Goal: Communication & Community: Answer question/provide support

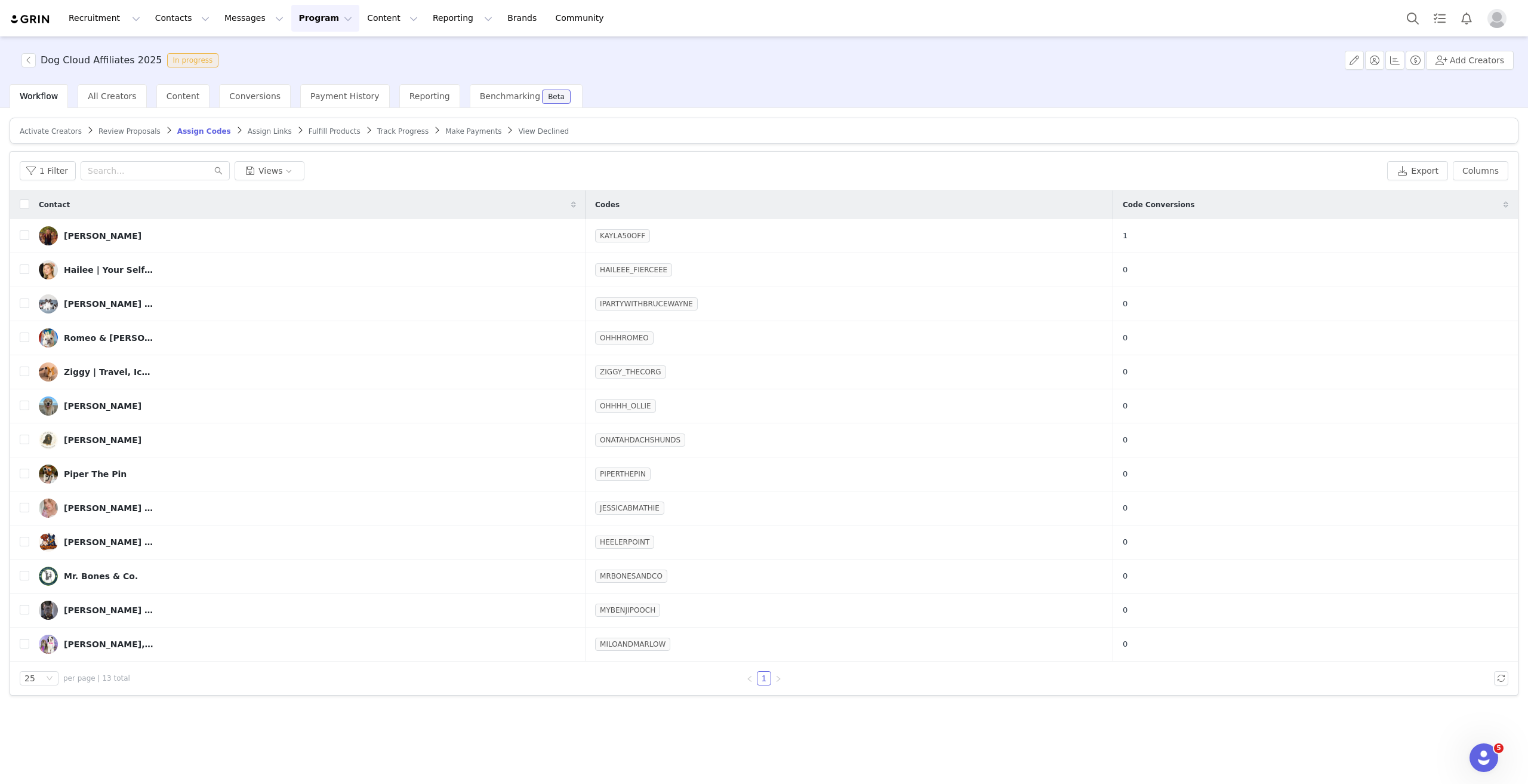
click at [291, 25] on button "Program Program" at bounding box center [325, 17] width 68 height 27
click at [280, 53] on p "Activations" at bounding box center [295, 53] width 46 height 12
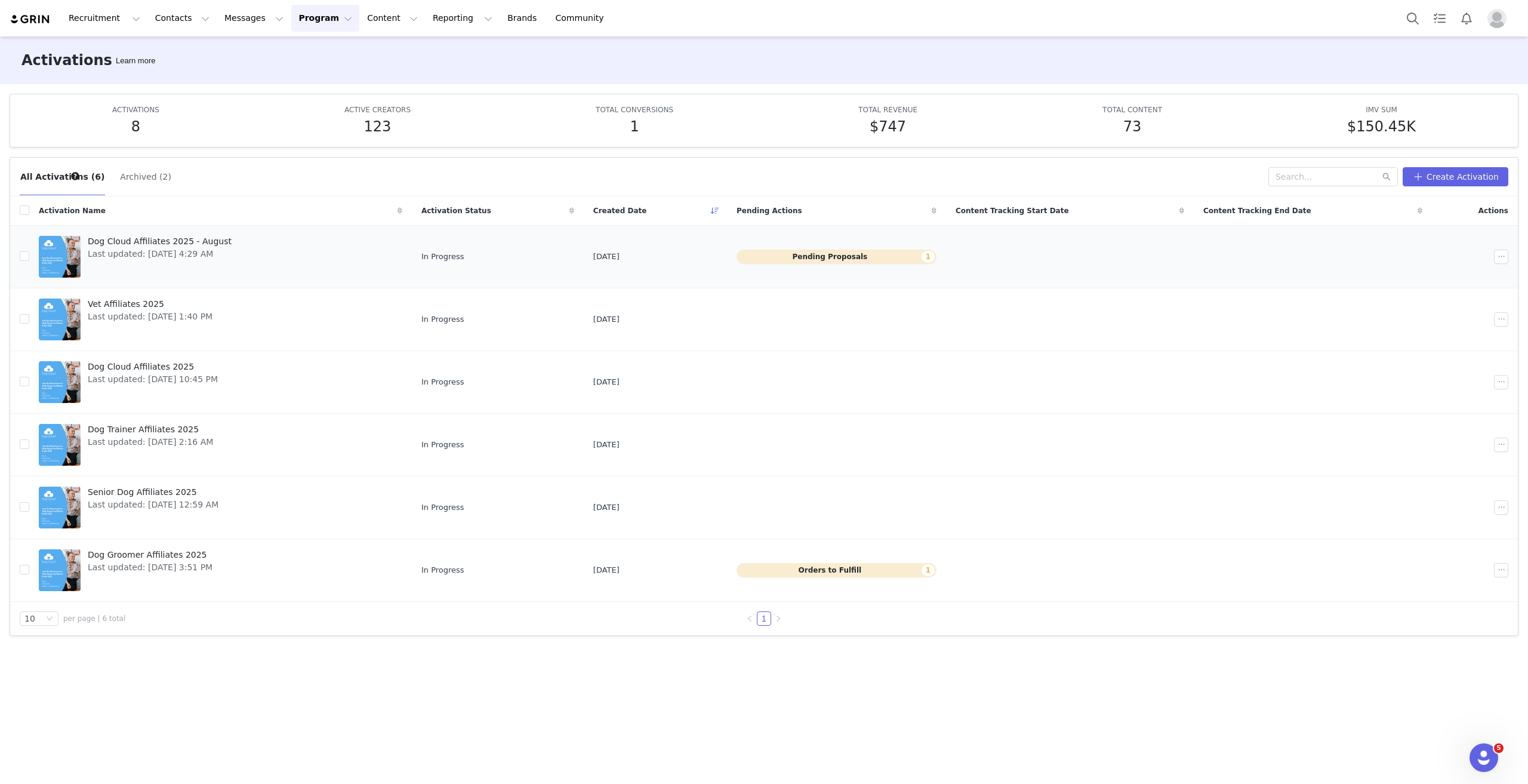
click at [188, 238] on span "Dog Cloud Affiliates 2025 - August" at bounding box center [160, 242] width 144 height 12
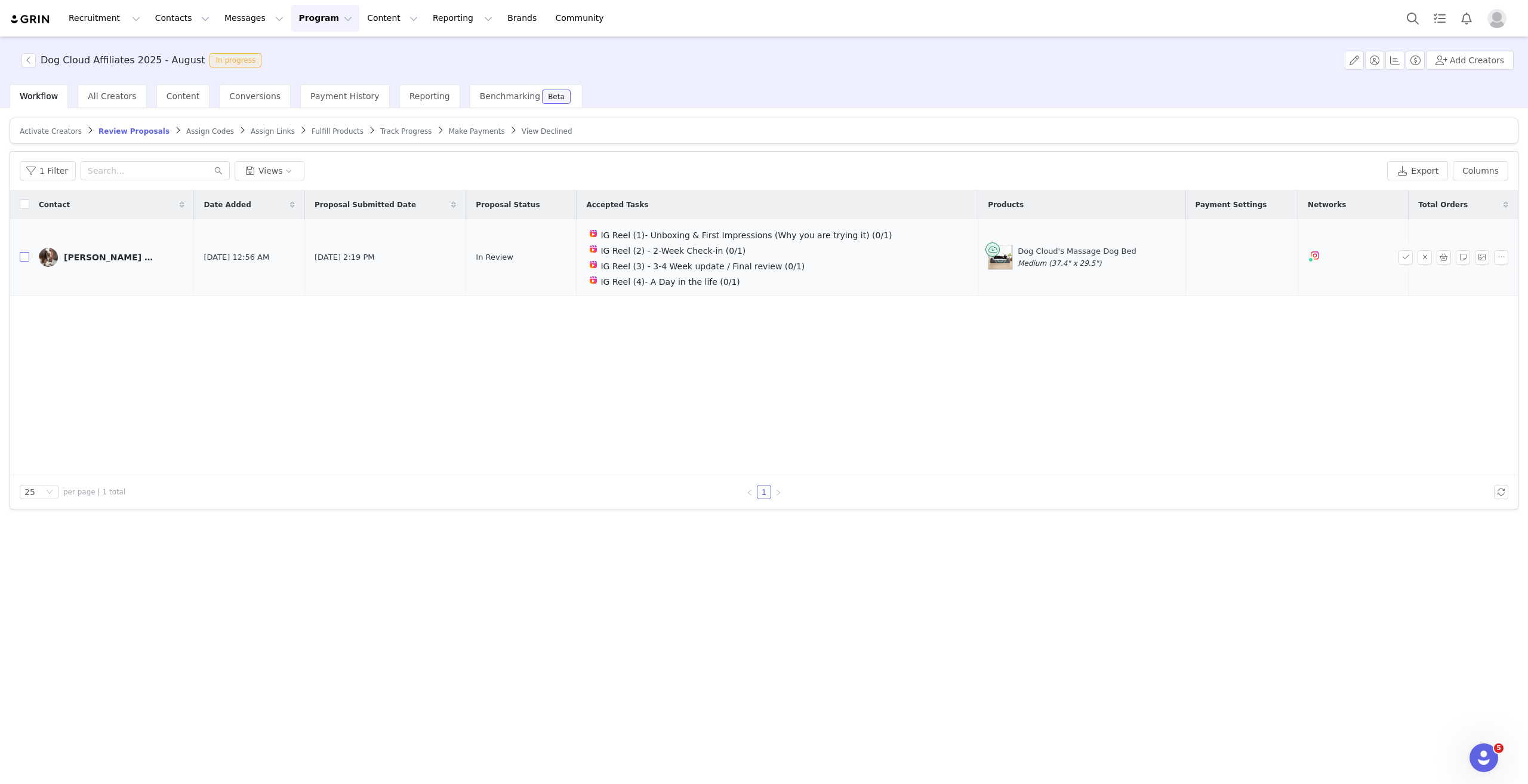
click at [22, 255] on input "checkbox" at bounding box center [24, 256] width 10 height 10
checkbox input "true"
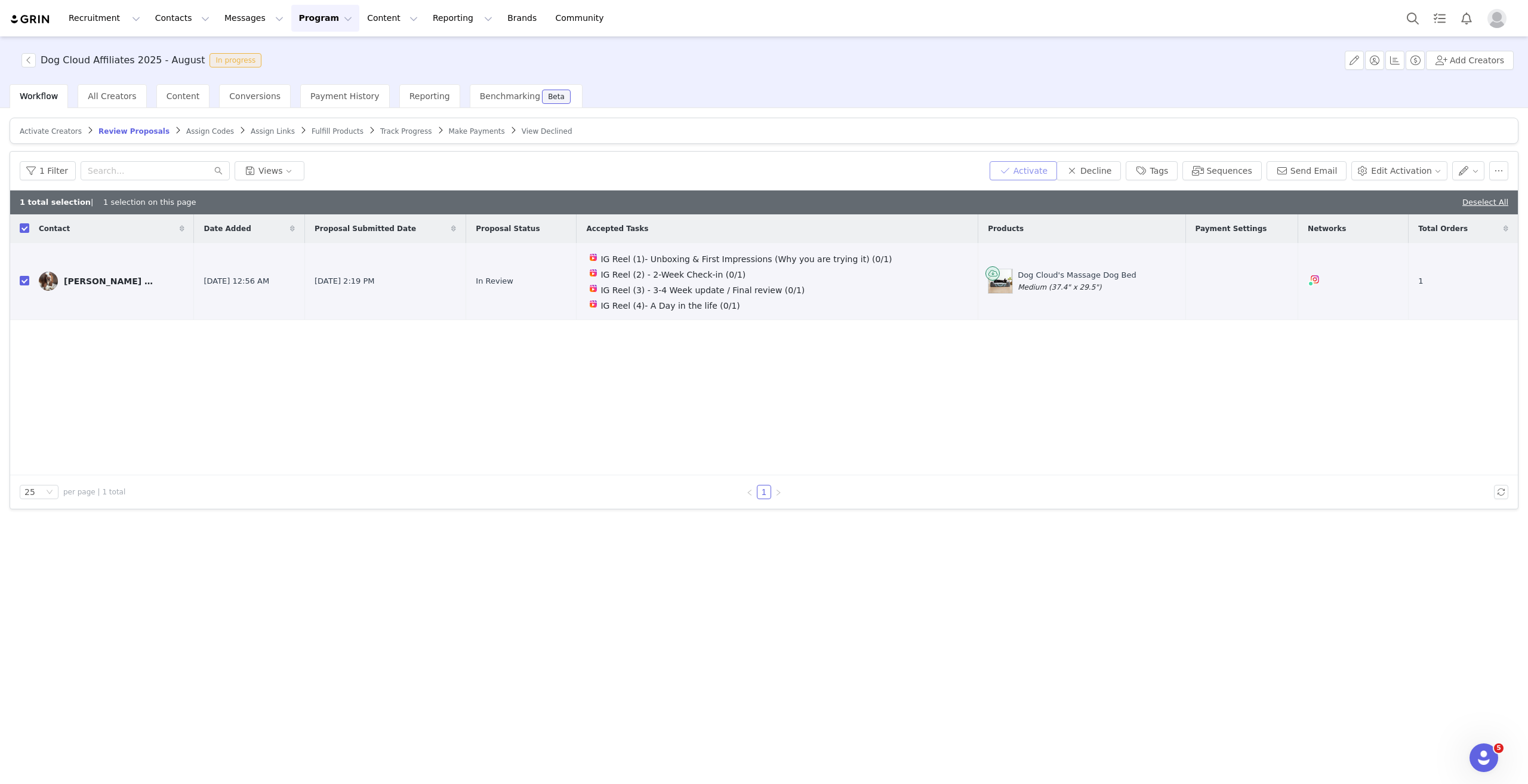
click at [1057, 170] on button "Activate" at bounding box center [1024, 170] width 68 height 19
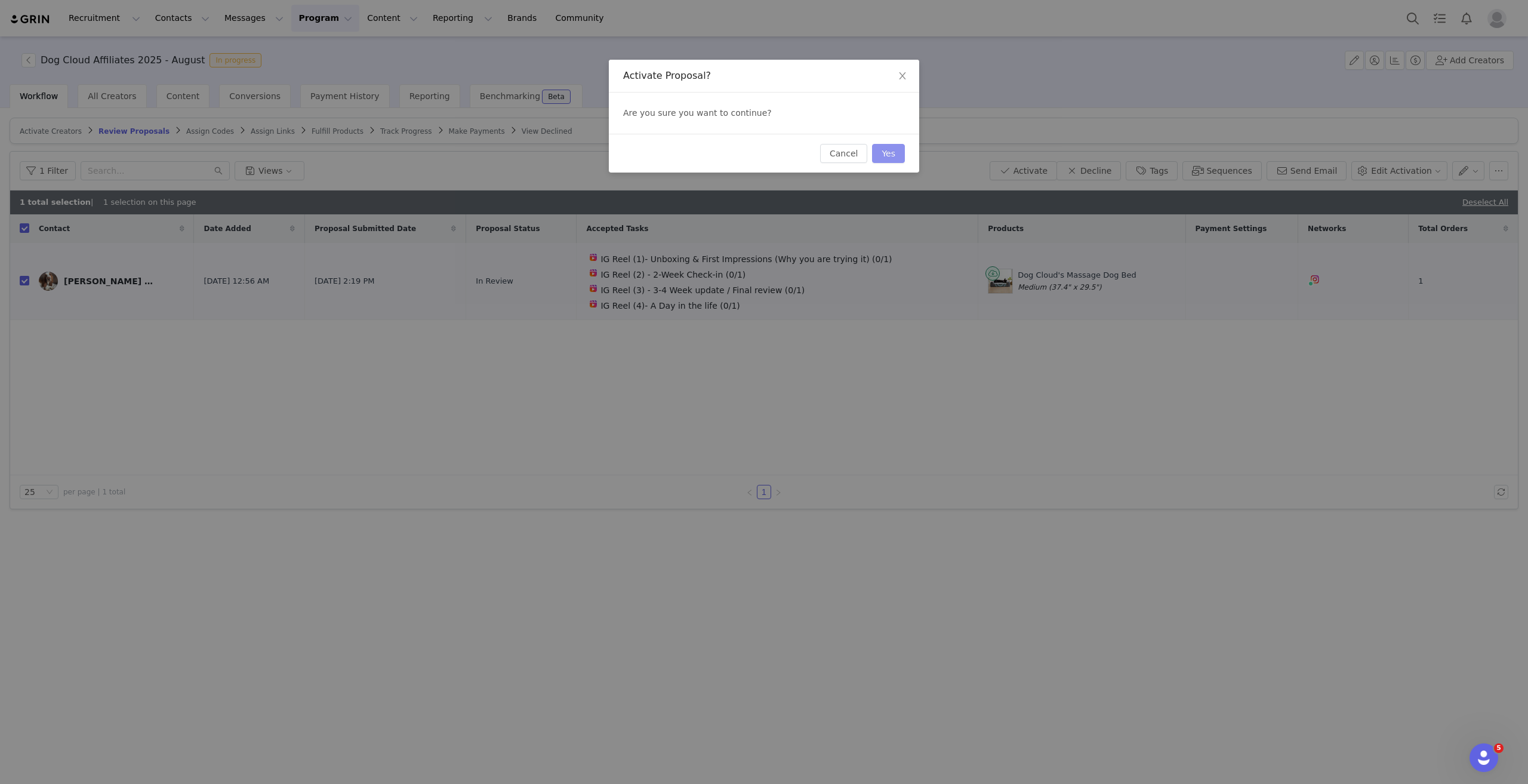
click at [882, 151] on button "Yes" at bounding box center [889, 154] width 33 height 19
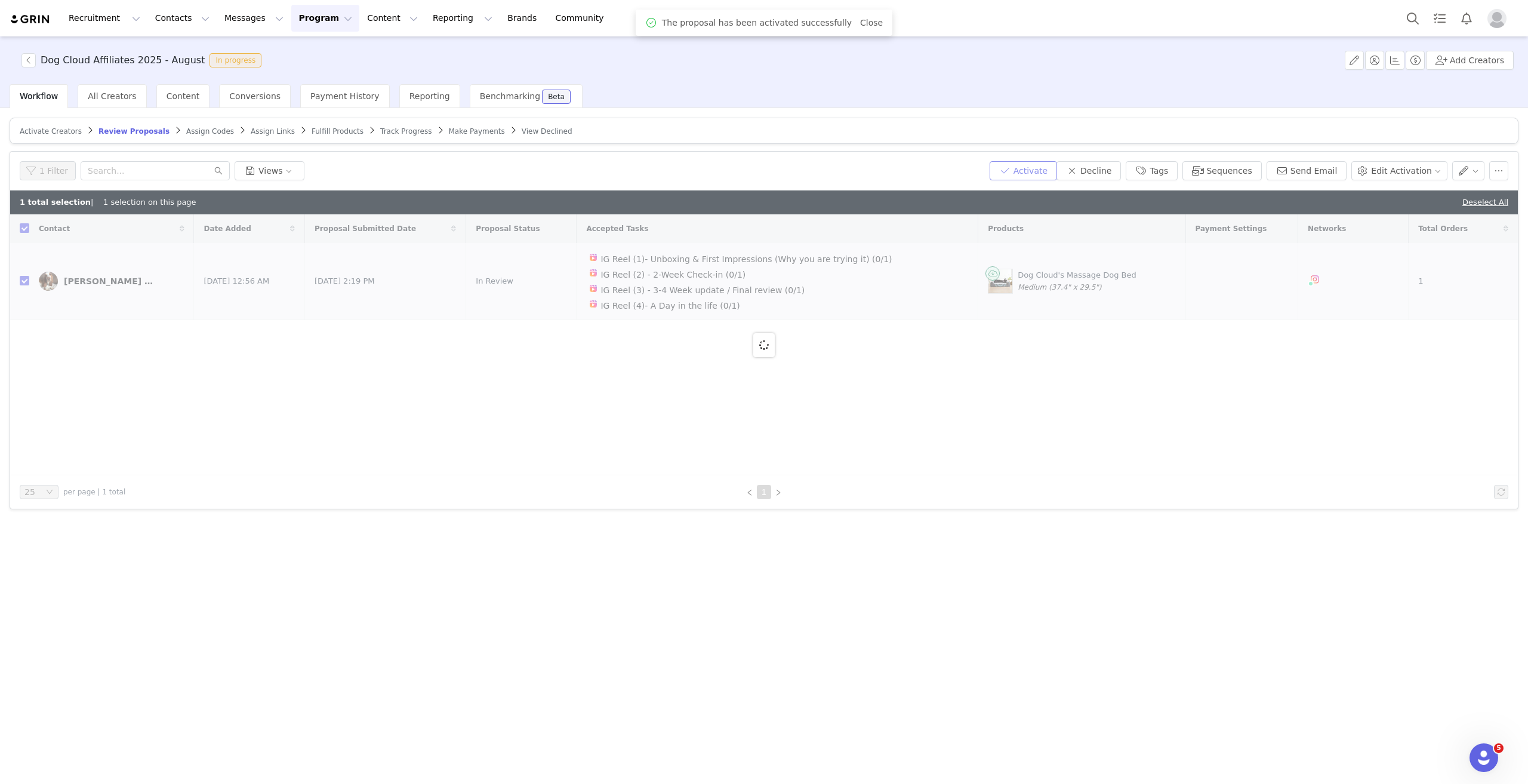
checkbox input "false"
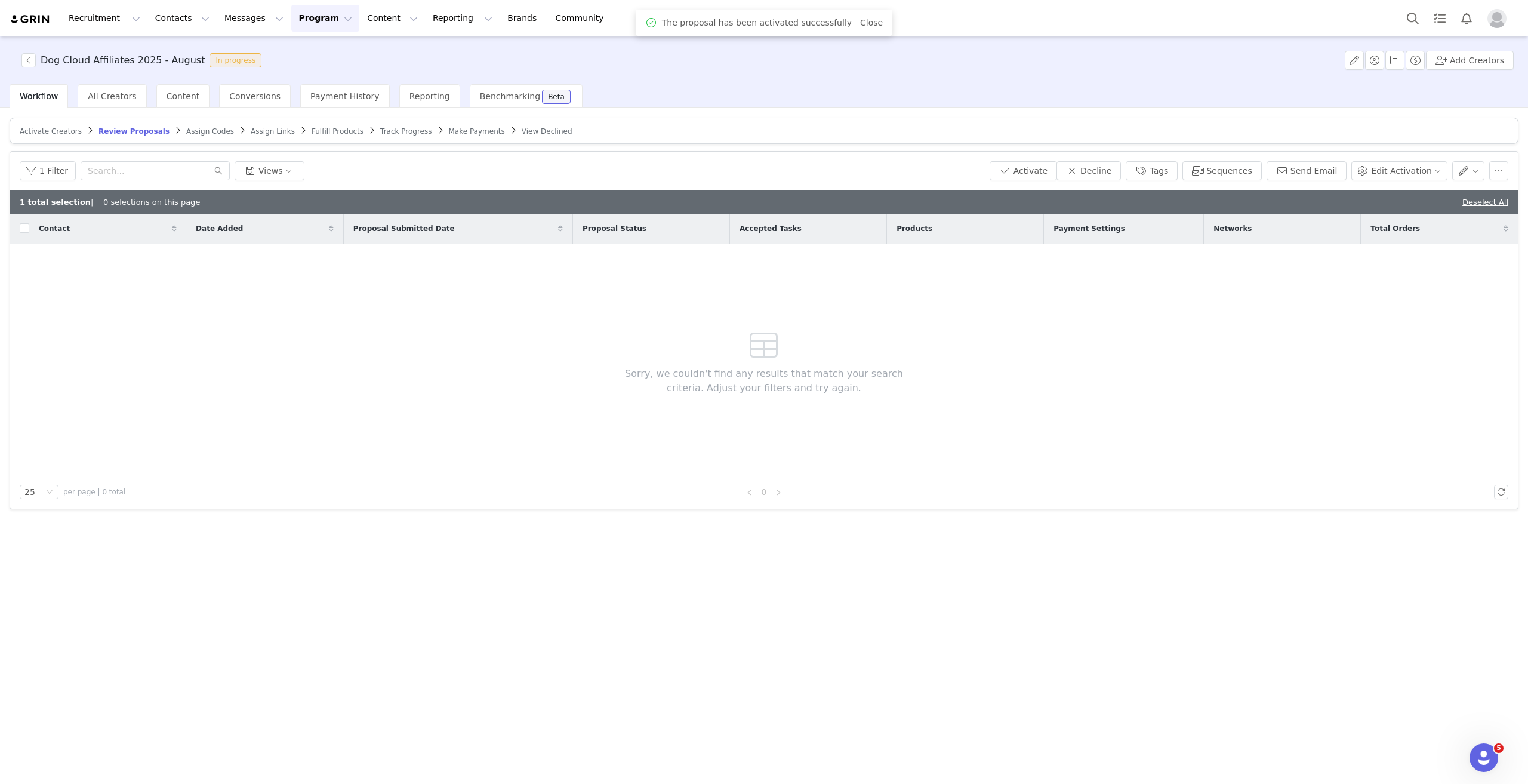
click at [186, 127] on span "Assign Codes" at bounding box center [209, 131] width 48 height 9
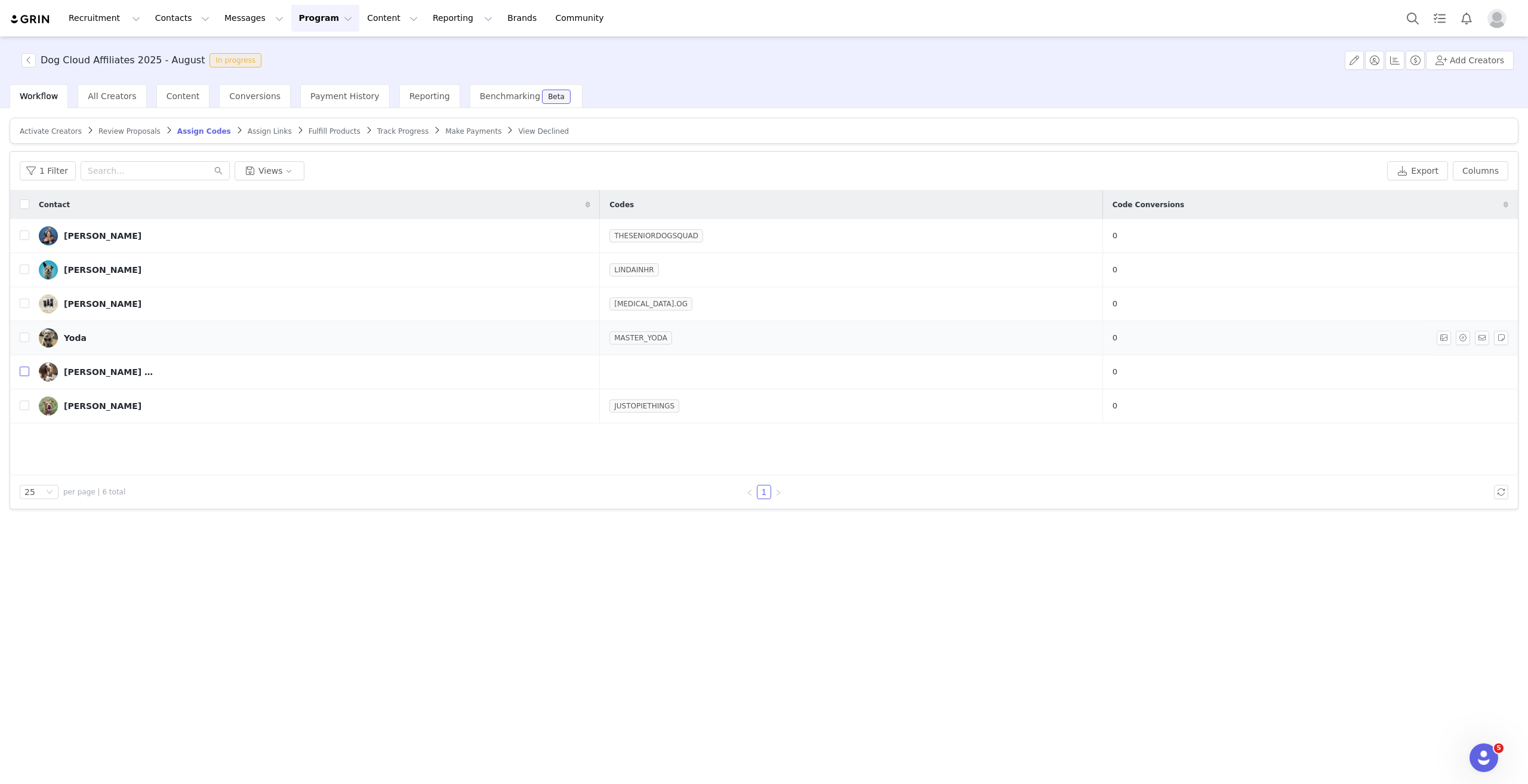
drag, startPoint x: 23, startPoint y: 369, endPoint x: 54, endPoint y: 357, distance: 33.2
click at [23, 369] on input "checkbox" at bounding box center [24, 371] width 10 height 10
checkbox input "true"
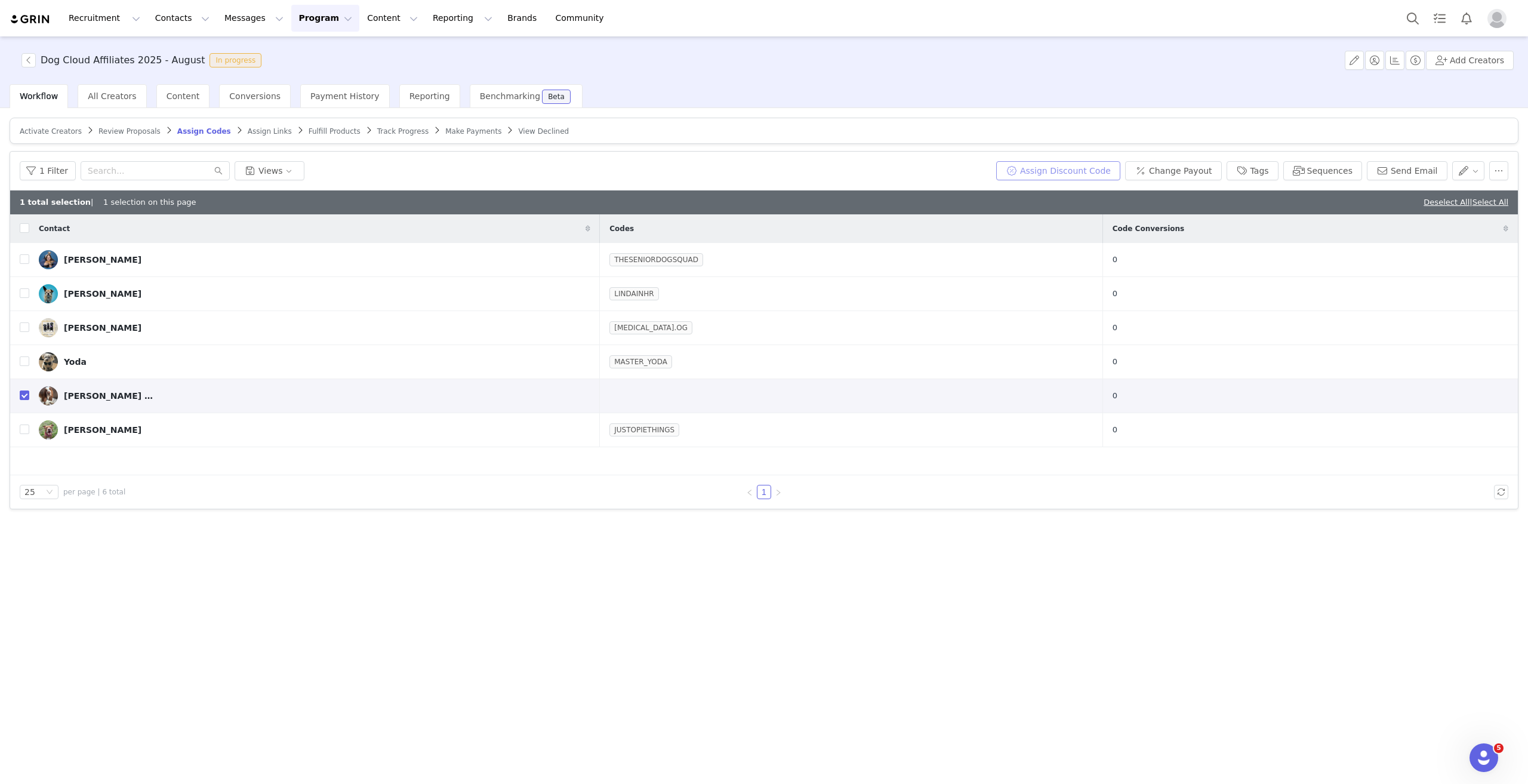
click at [1080, 170] on button "Assign Discount Code" at bounding box center [1058, 170] width 124 height 19
type input "JEFFTHEBASSET"
click at [1027, 237] on button "Assign Codes" at bounding box center [1039, 238] width 75 height 19
click at [22, 392] on input "checkbox" at bounding box center [24, 395] width 10 height 10
checkbox input "false"
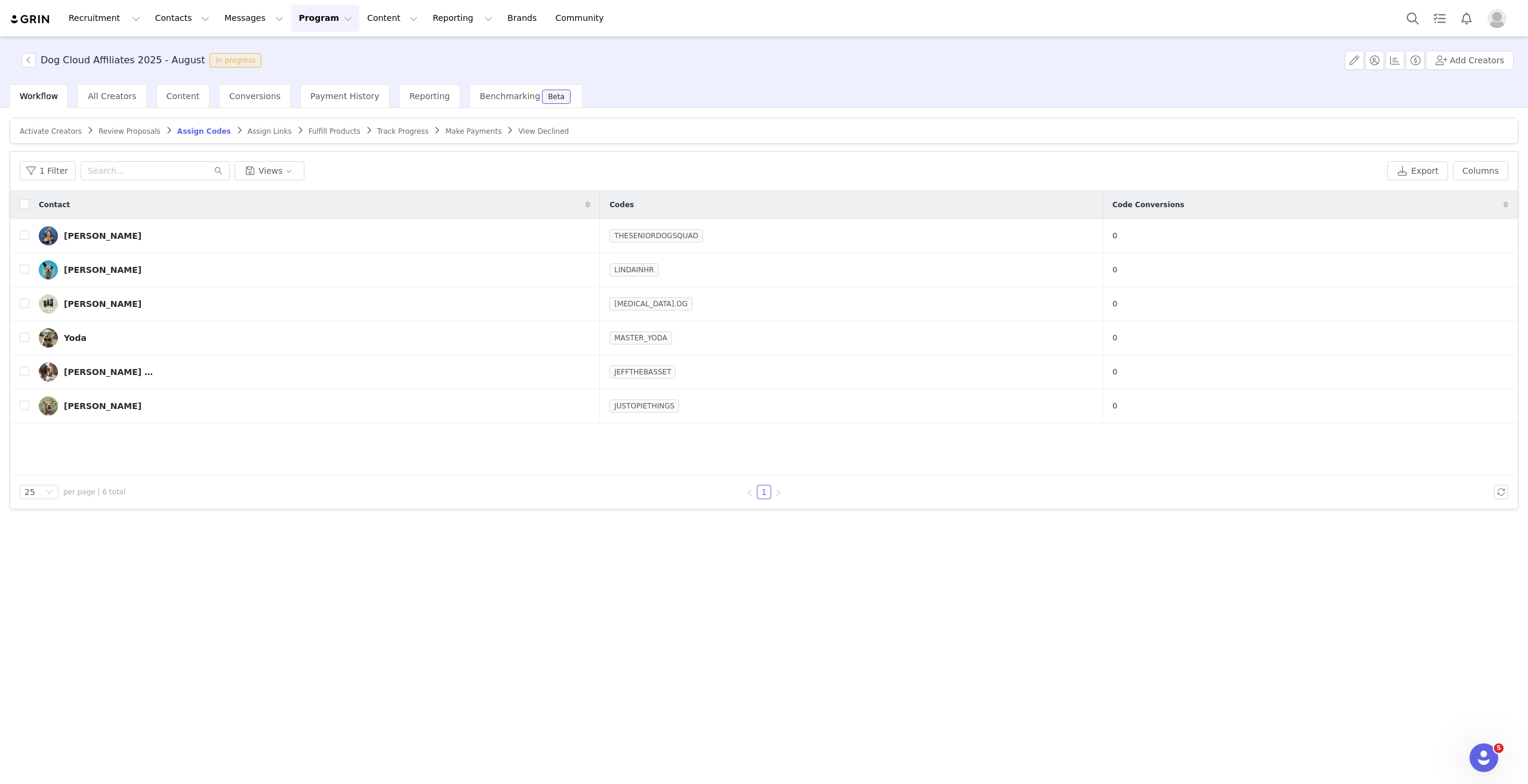
click at [248, 129] on span "Assign Links" at bounding box center [269, 131] width 44 height 9
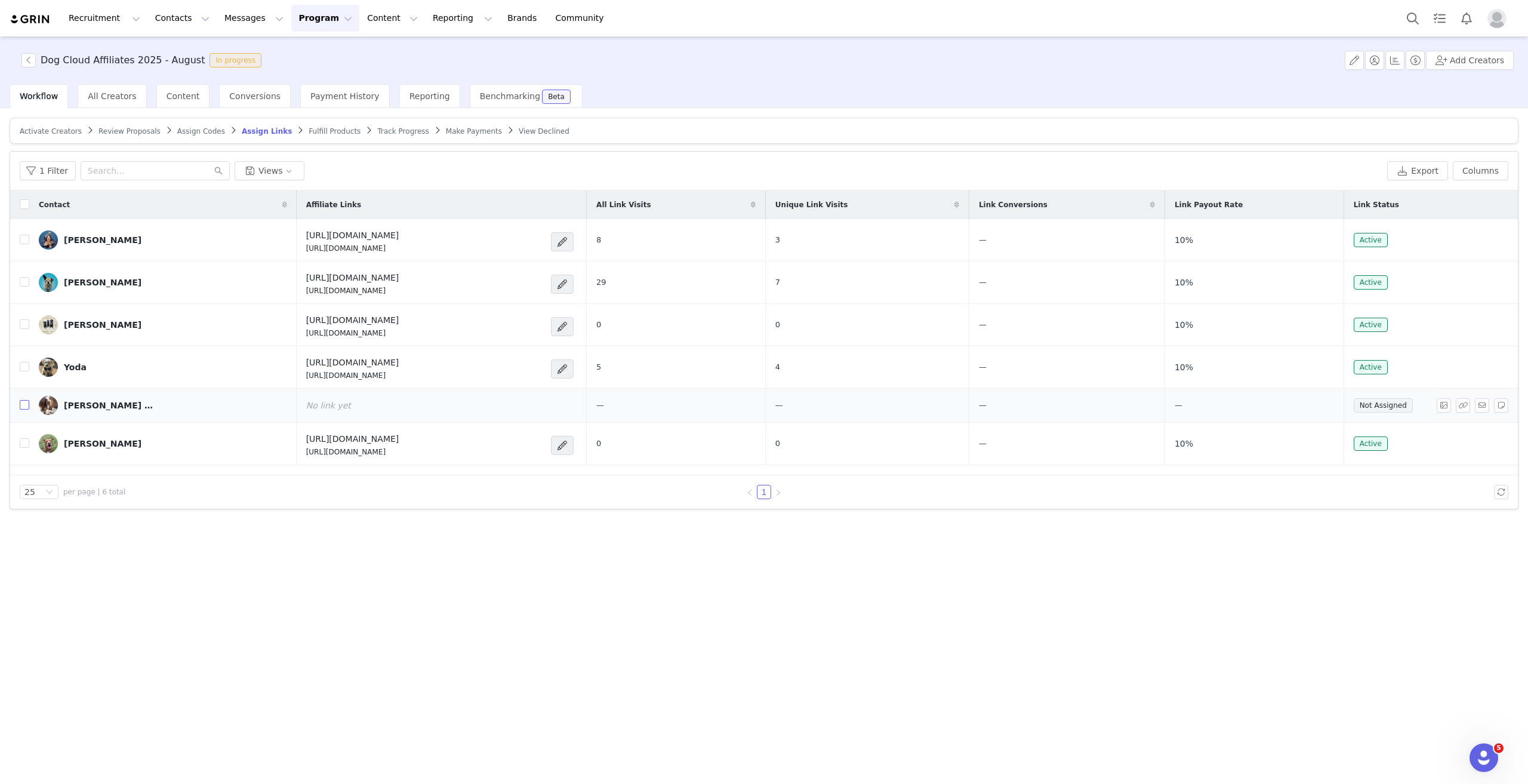
click at [23, 405] on input "checkbox" at bounding box center [24, 404] width 10 height 10
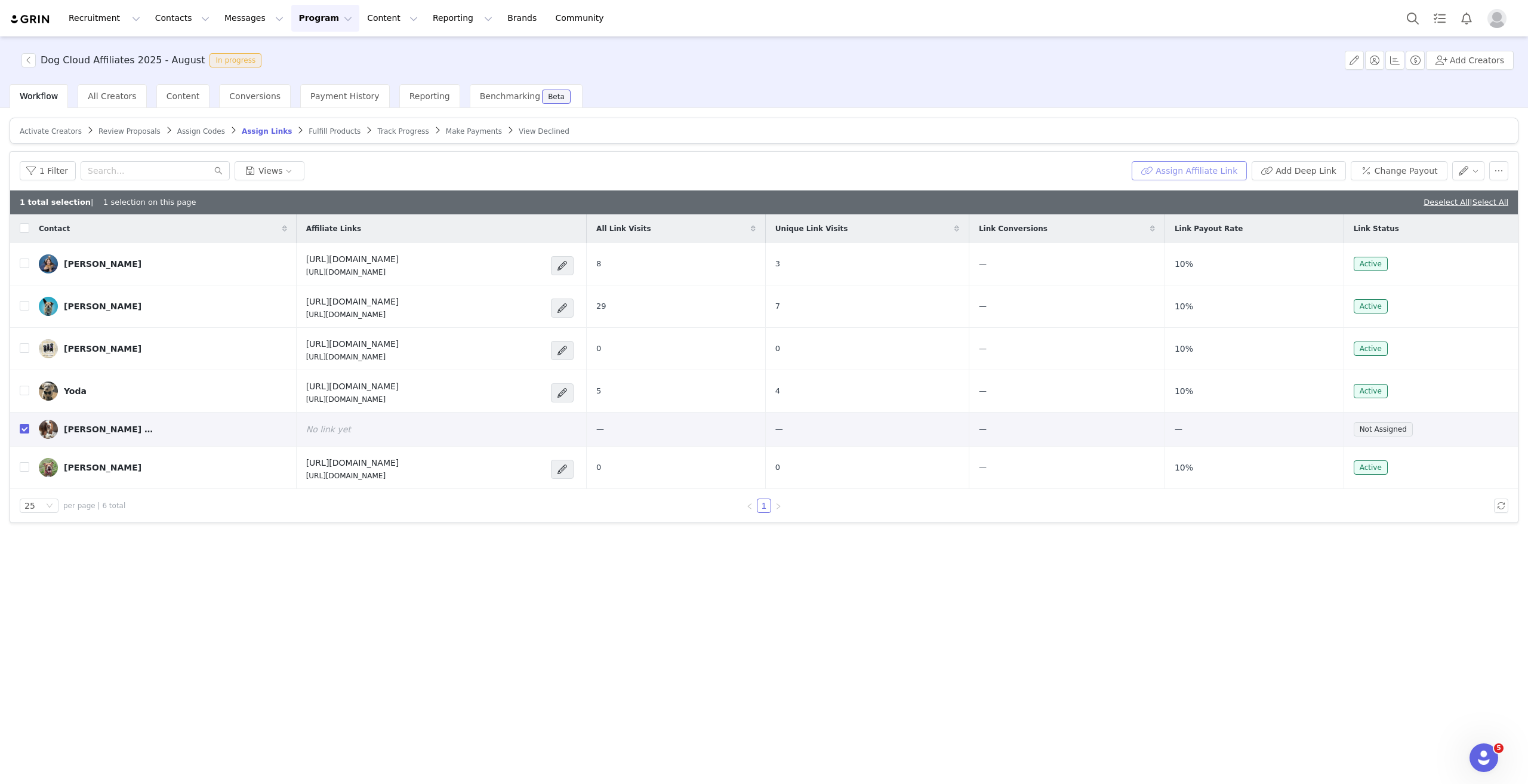
click at [1230, 172] on button "Assign Affiliate Link" at bounding box center [1189, 170] width 116 height 19
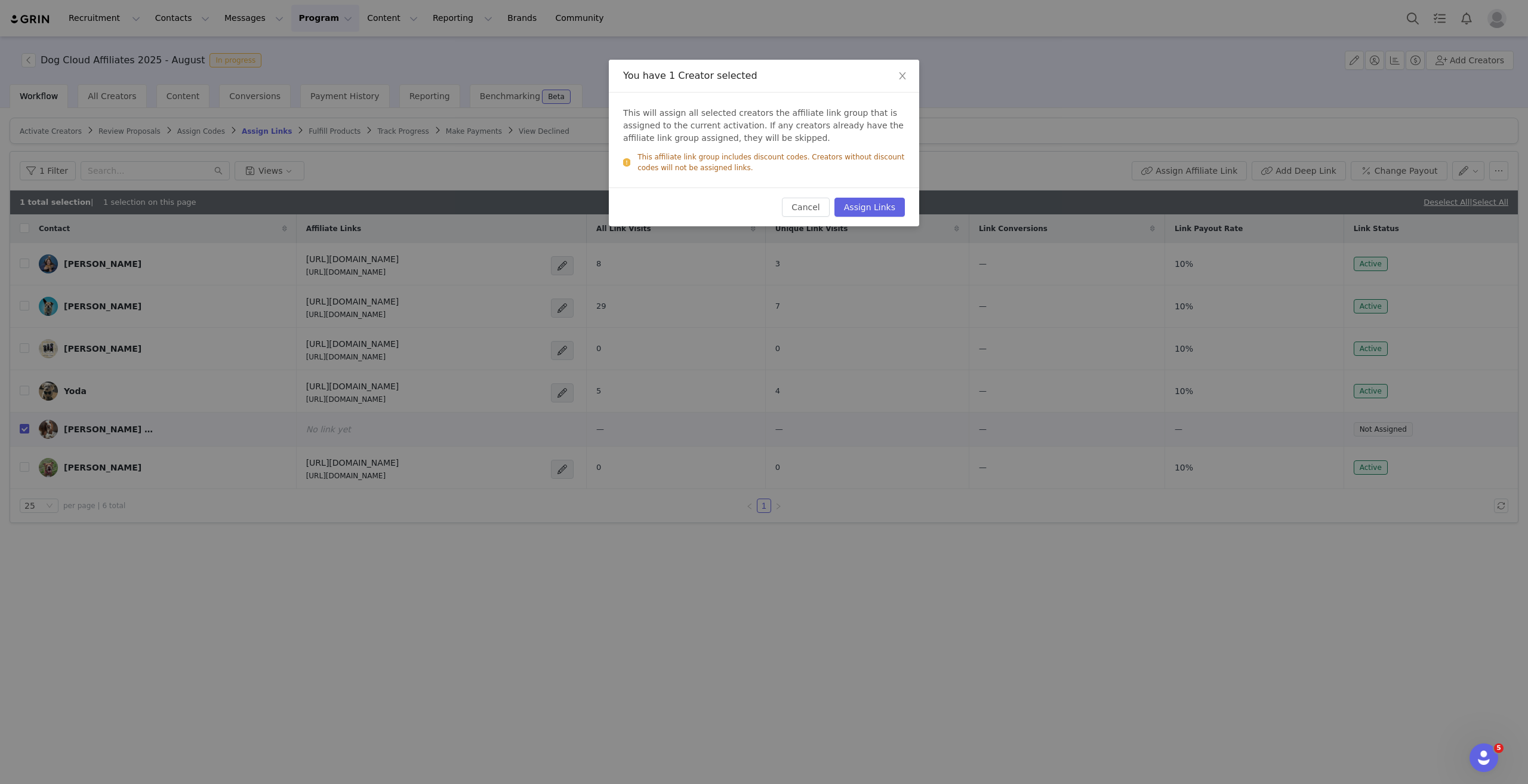
click at [897, 195] on div "Cancel Assign Links" at bounding box center [764, 207] width 310 height 39
click at [878, 207] on button "Assign Links" at bounding box center [869, 207] width 70 height 19
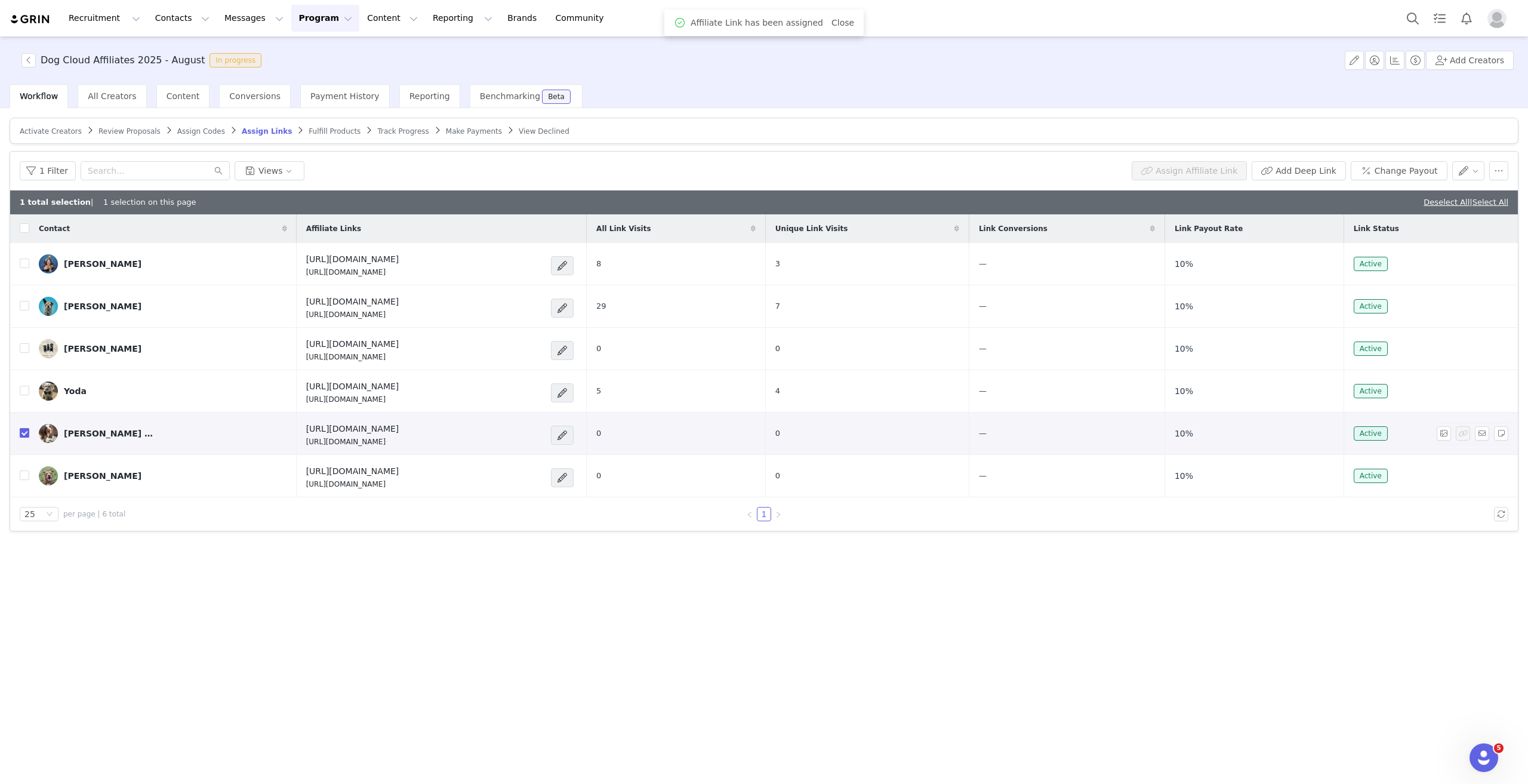
click at [22, 428] on input "checkbox" at bounding box center [24, 432] width 10 height 10
checkbox input "false"
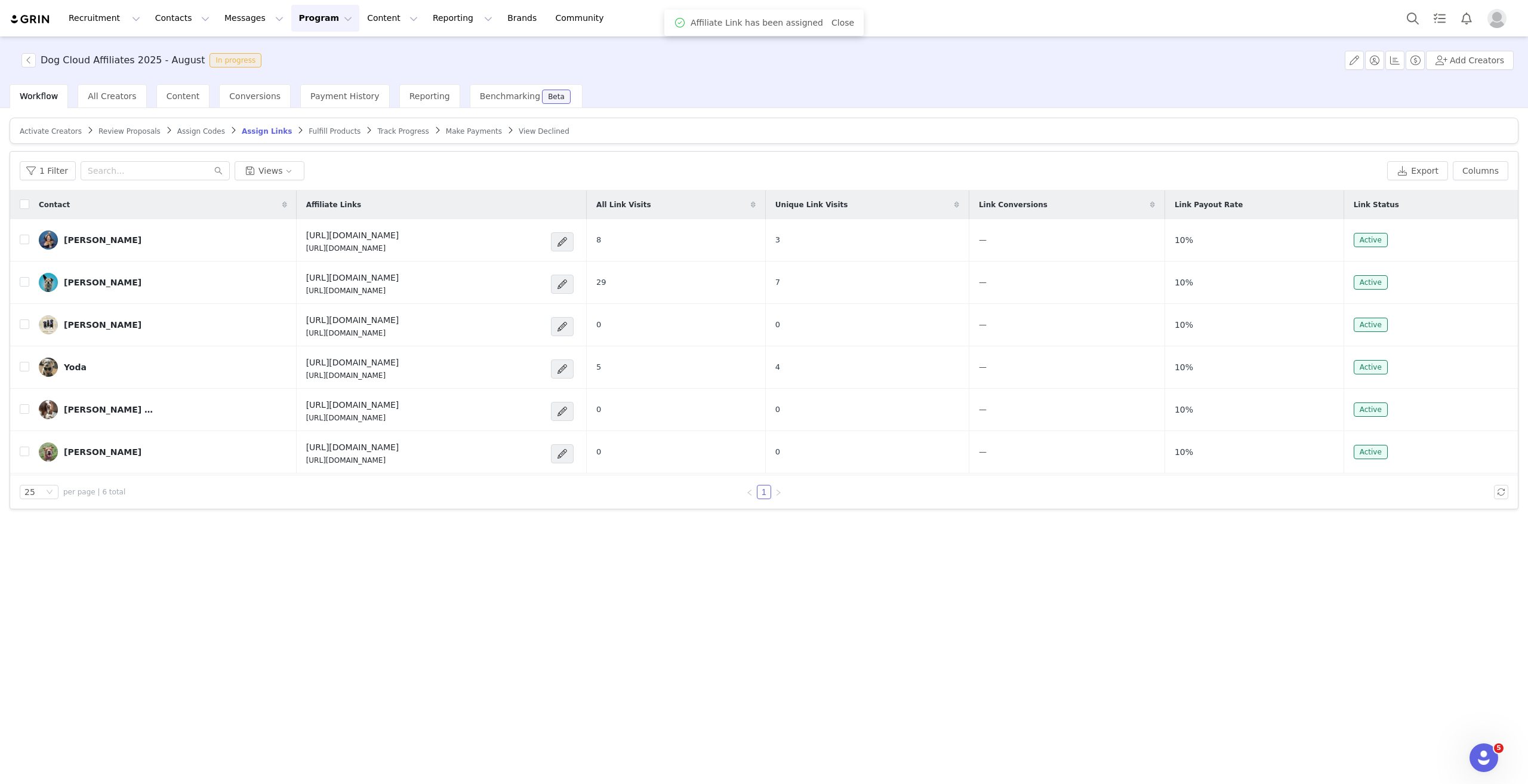
click at [309, 129] on span "Fulfill Products" at bounding box center [335, 131] width 52 height 9
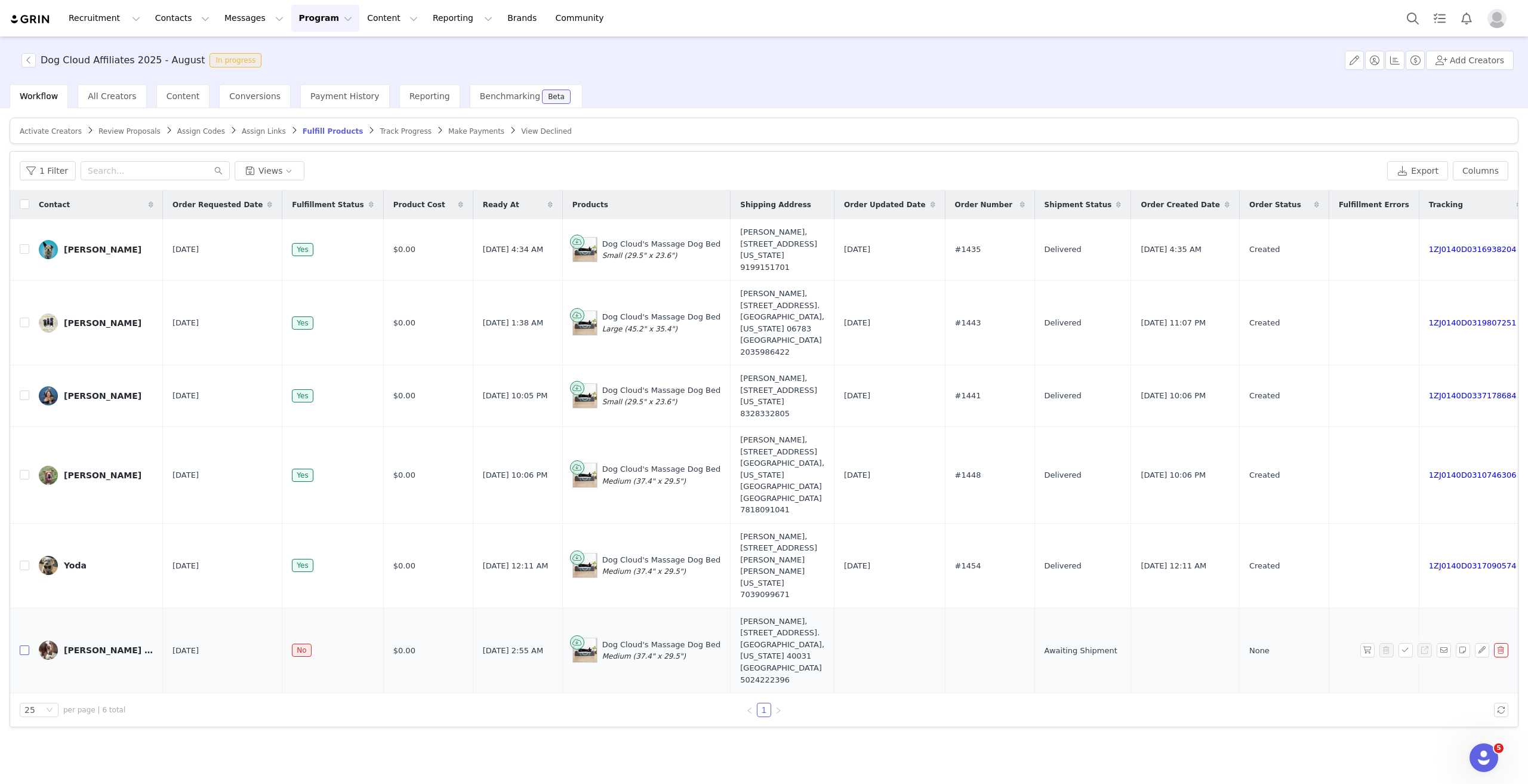
click at [23, 646] on input "checkbox" at bounding box center [24, 650] width 10 height 10
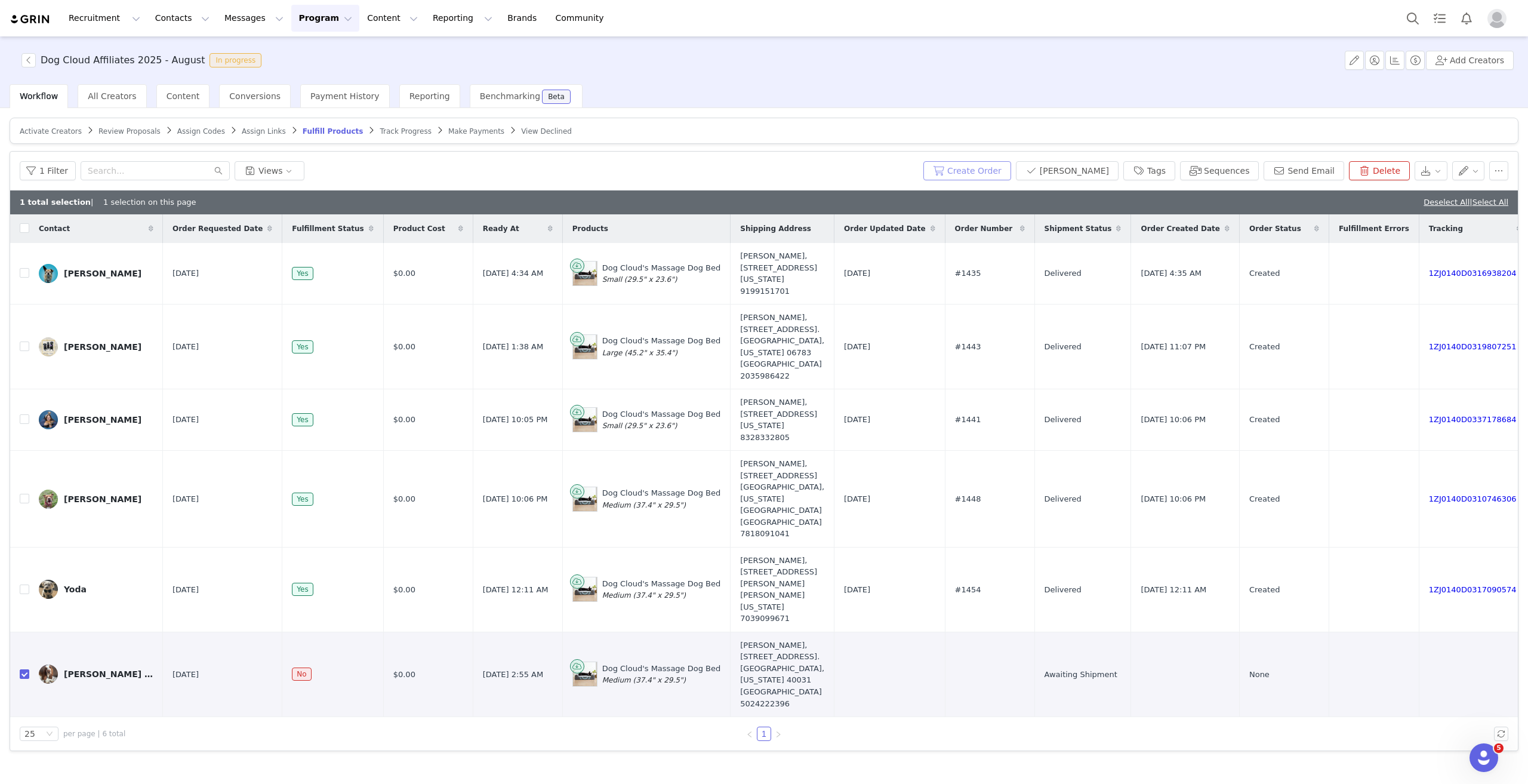
click at [1012, 173] on button "Create Order" at bounding box center [967, 170] width 88 height 19
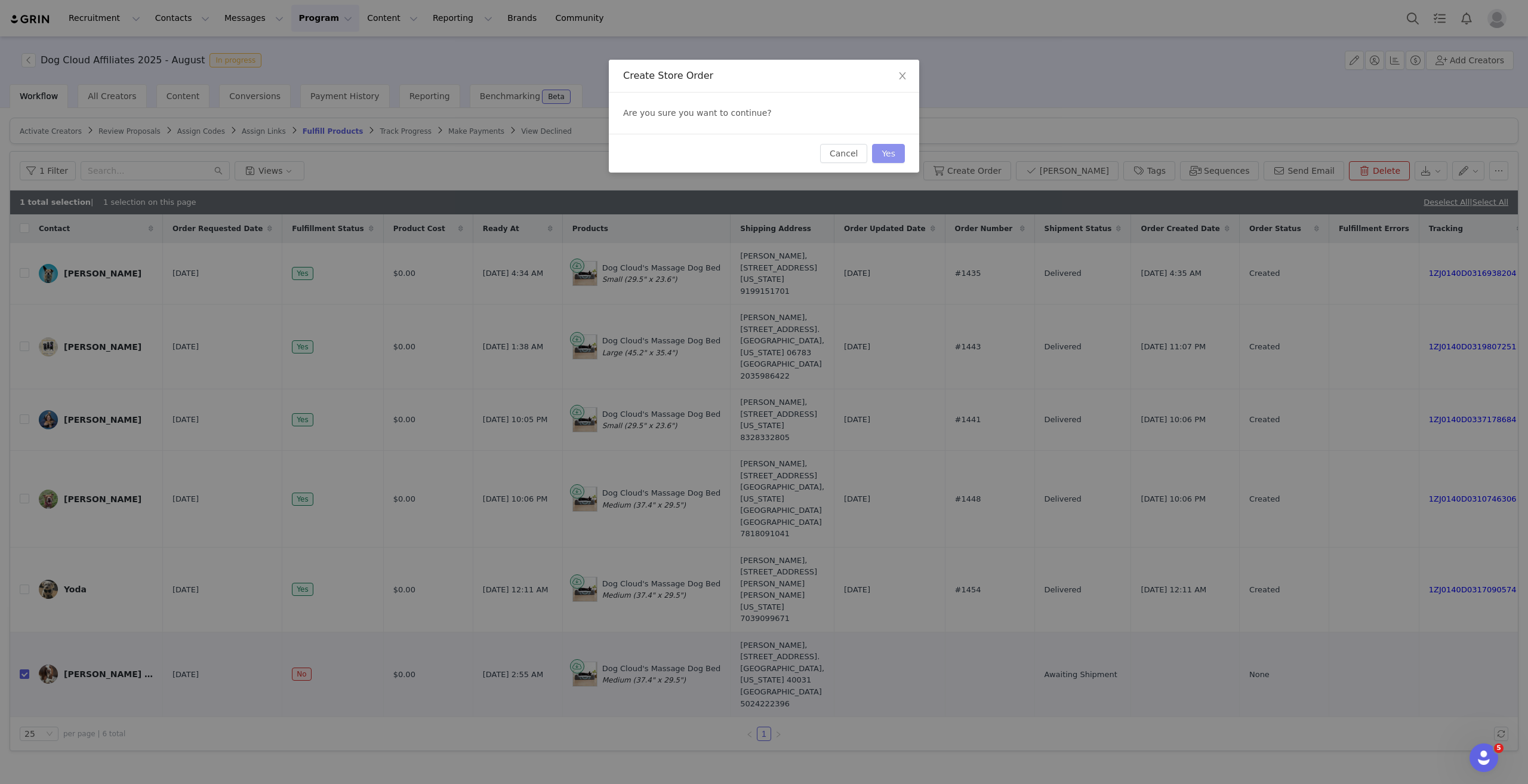
click at [894, 150] on button "Yes" at bounding box center [889, 154] width 33 height 19
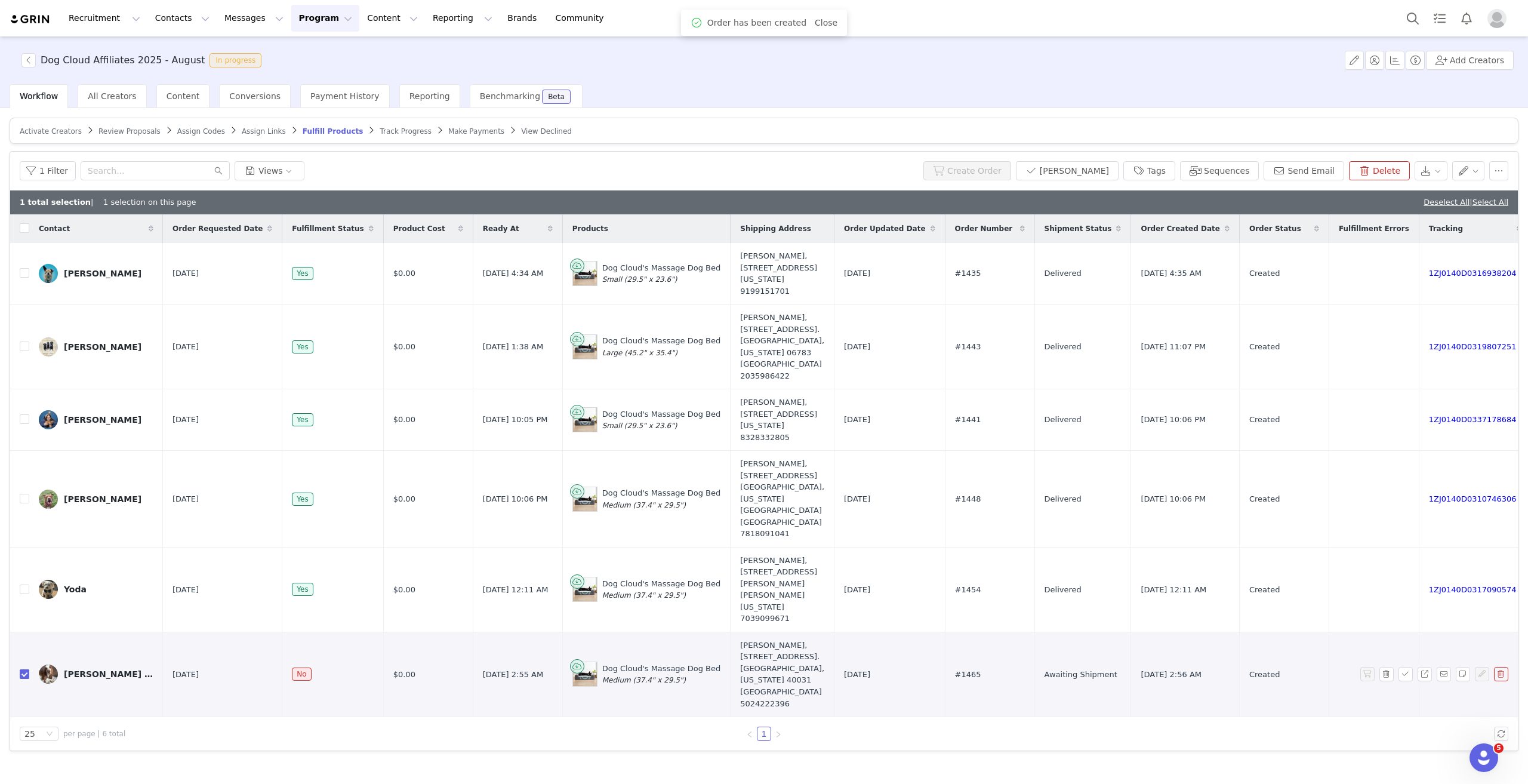
click at [26, 669] on input "checkbox" at bounding box center [24, 674] width 10 height 10
checkbox input "false"
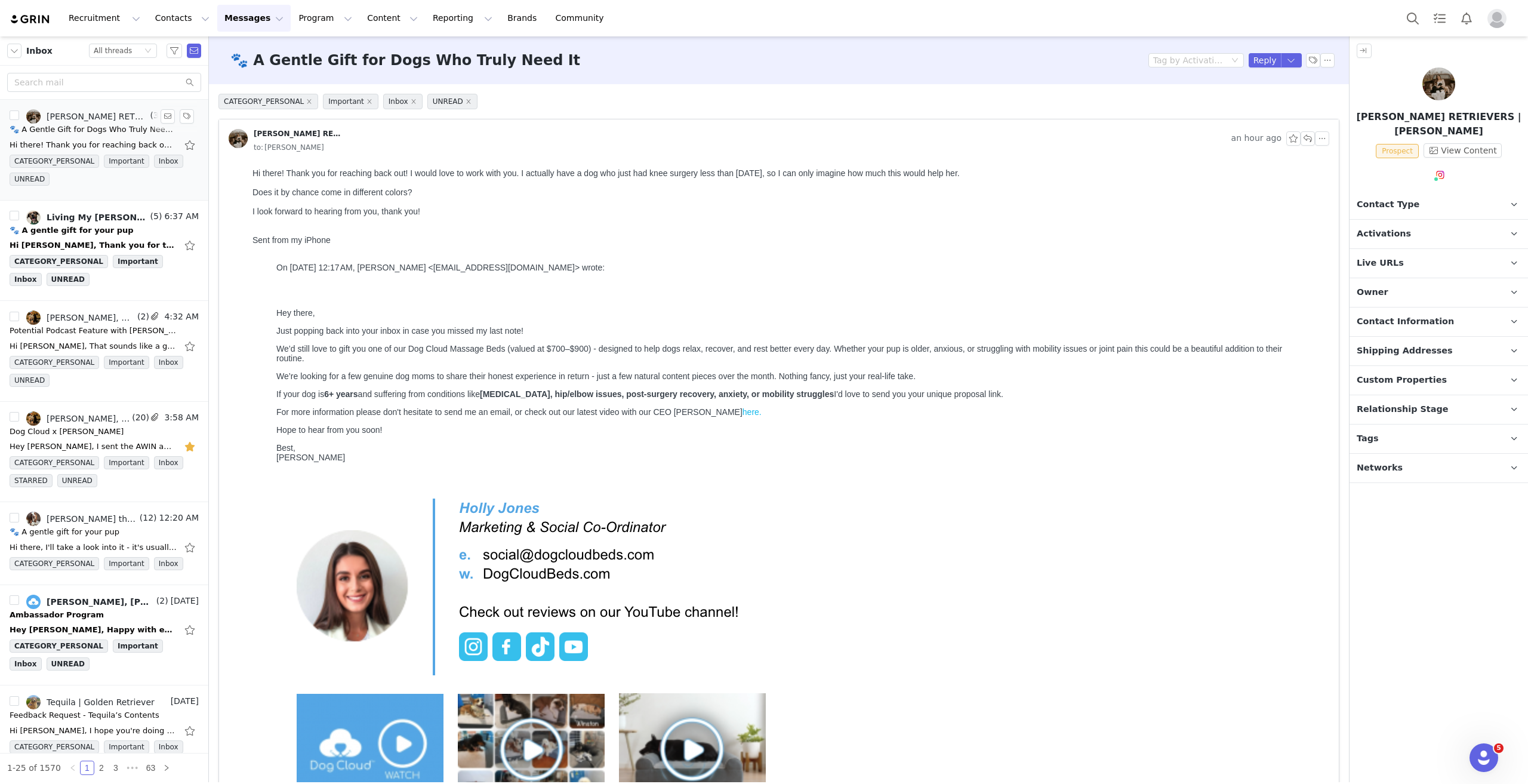
scroll to position [209, 0]
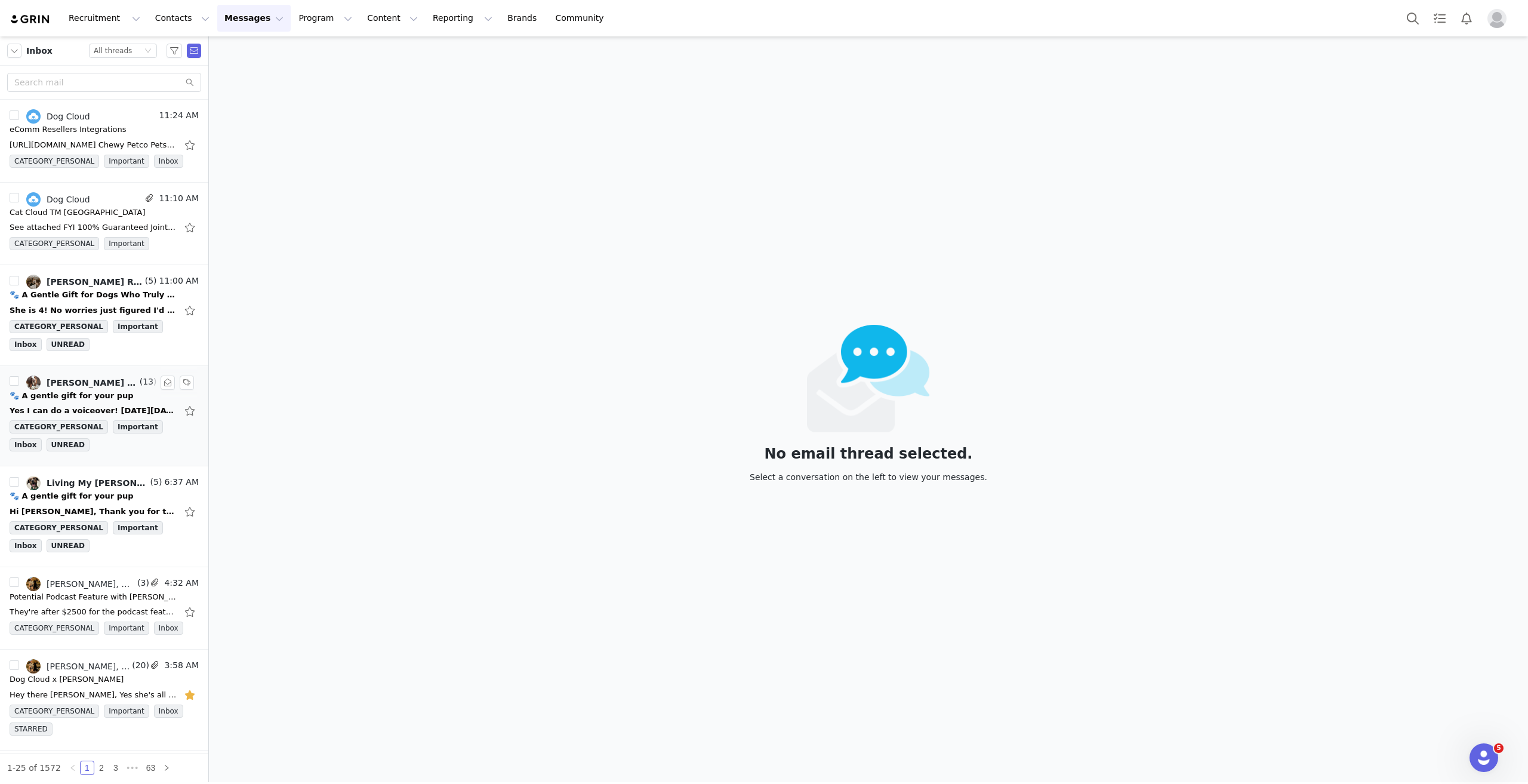
click at [81, 402] on div "Yes I can do a voiceover! On Mon, Sep 1, 2025 at 6:30 PM Holly Jones <social@do…" at bounding box center [104, 411] width 189 height 19
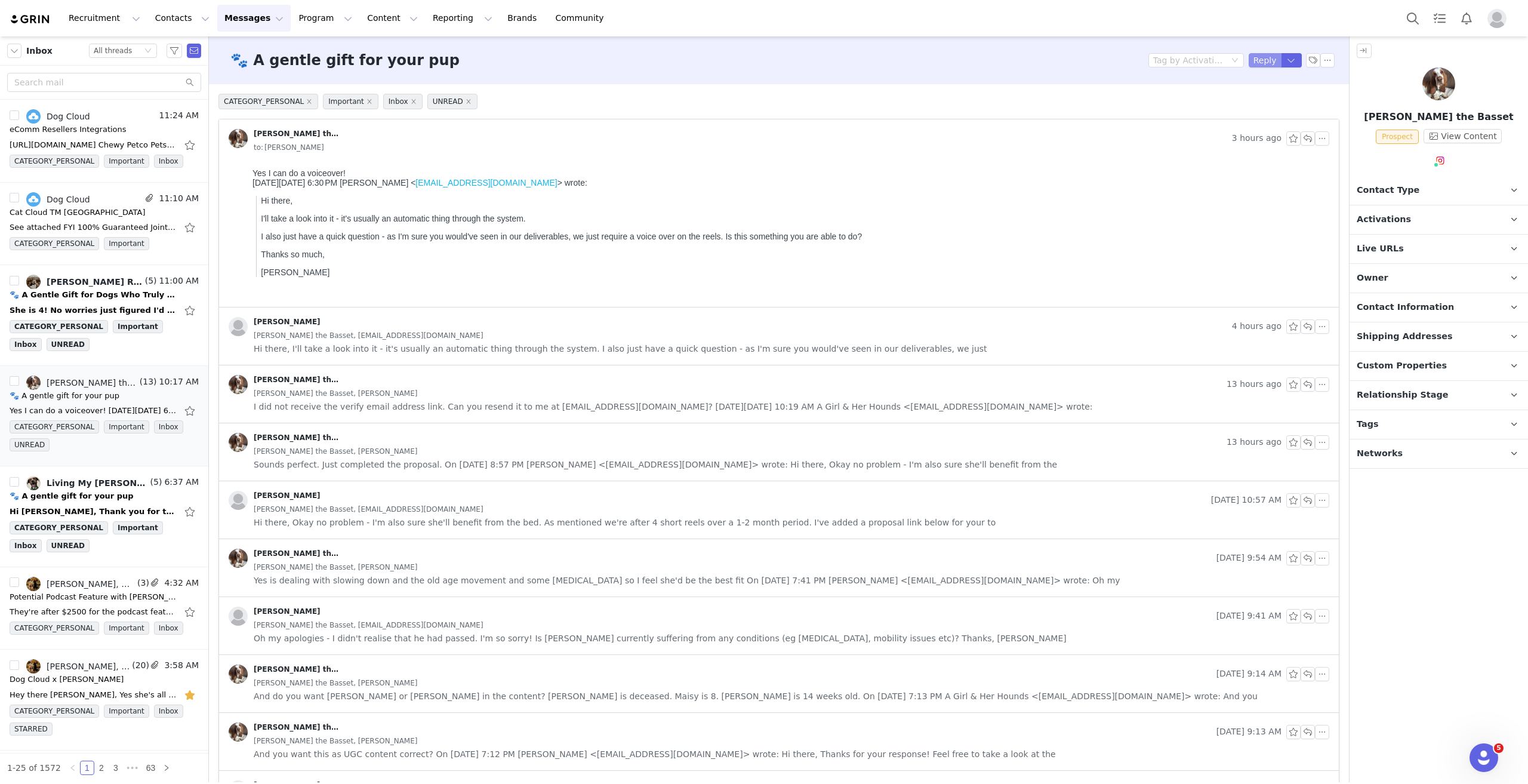
click at [1253, 60] on button "Reply" at bounding box center [1266, 60] width 33 height 14
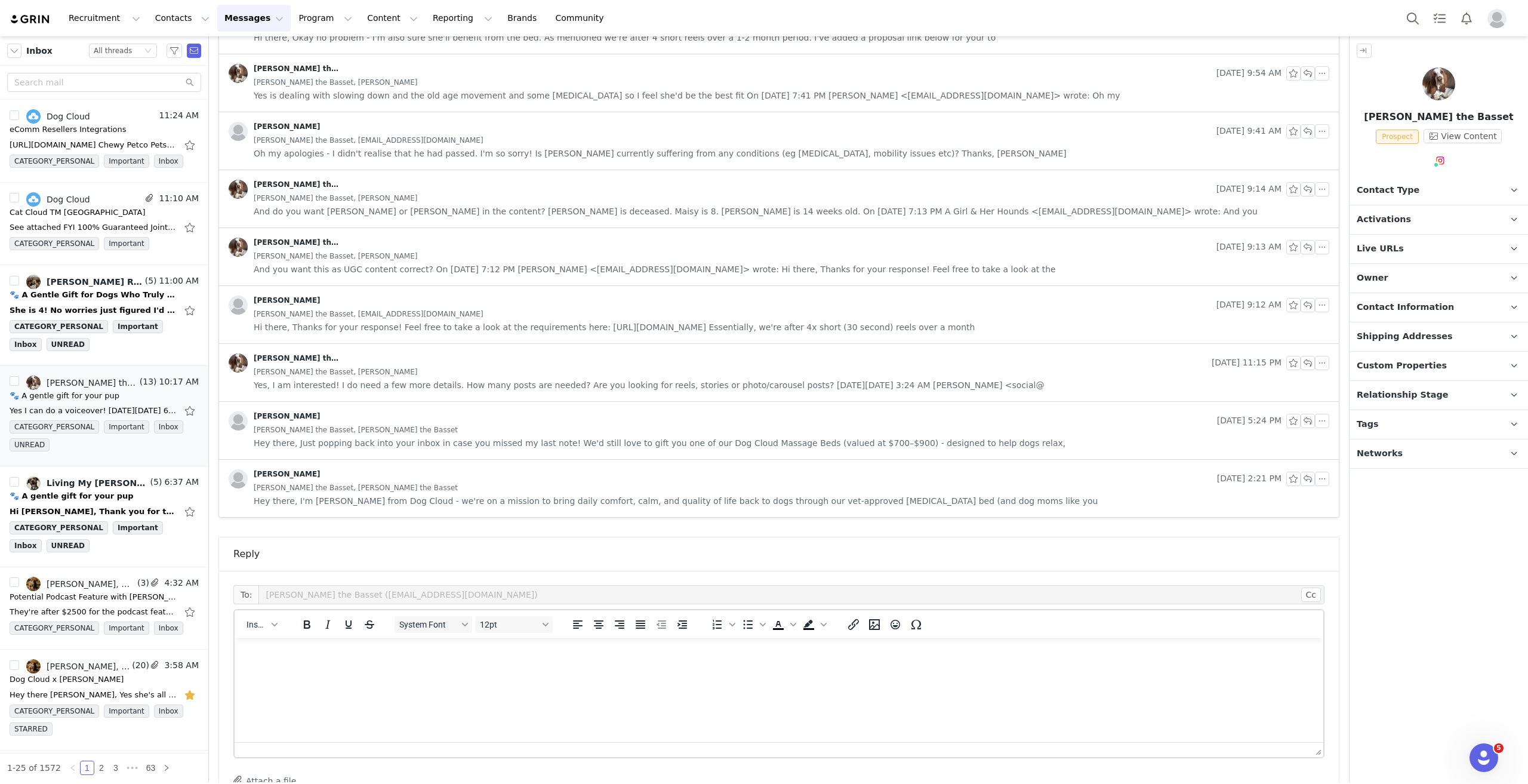
click at [329, 661] on html at bounding box center [779, 654] width 1089 height 32
click at [336, 670] on p "Rich Text Area. Press ALT-0 for help." at bounding box center [779, 676] width 1070 height 13
click at [296, 702] on p "Rich Text Area. Press ALT-0 for help." at bounding box center [779, 700] width 1070 height 13
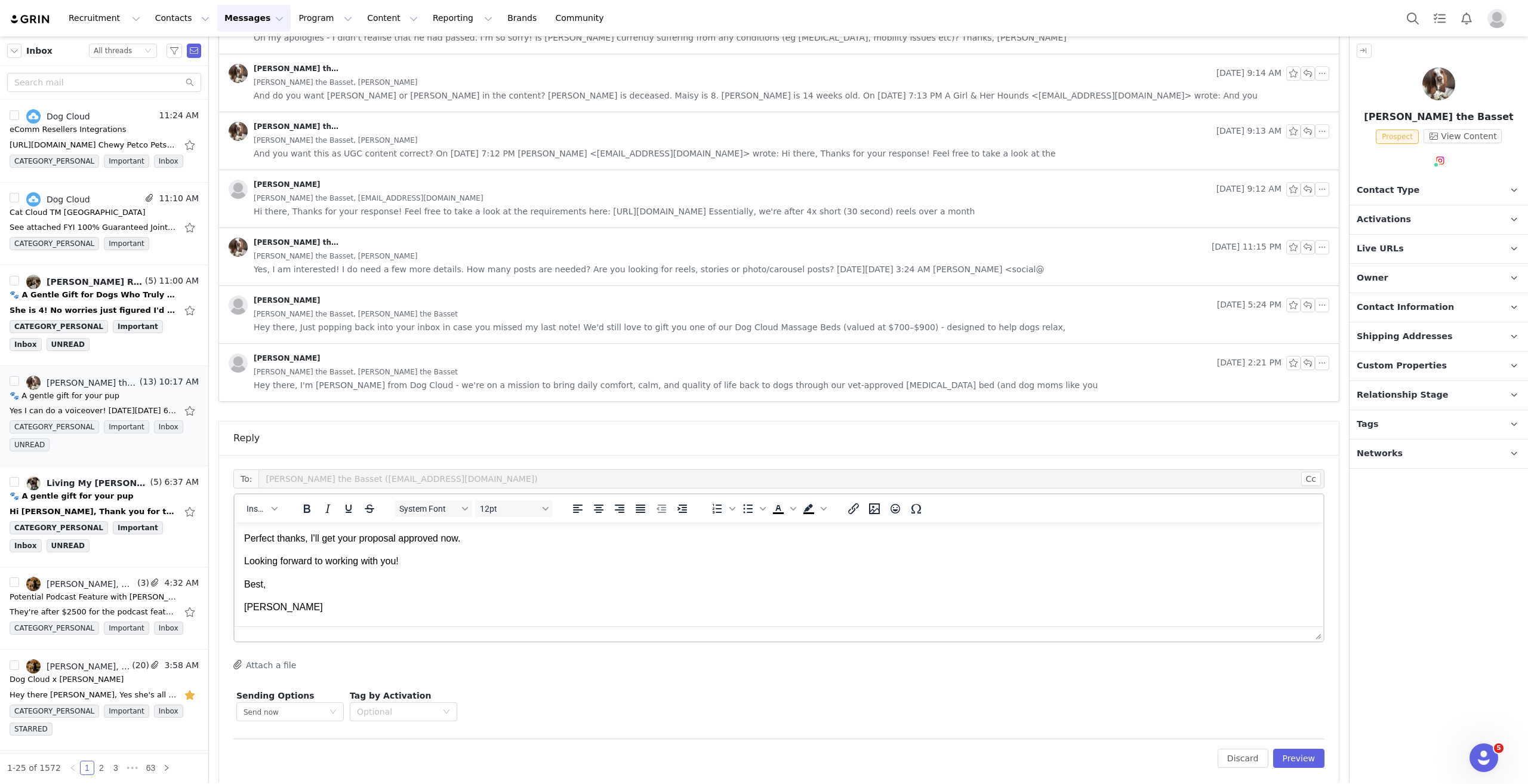
scroll to position [607, 0]
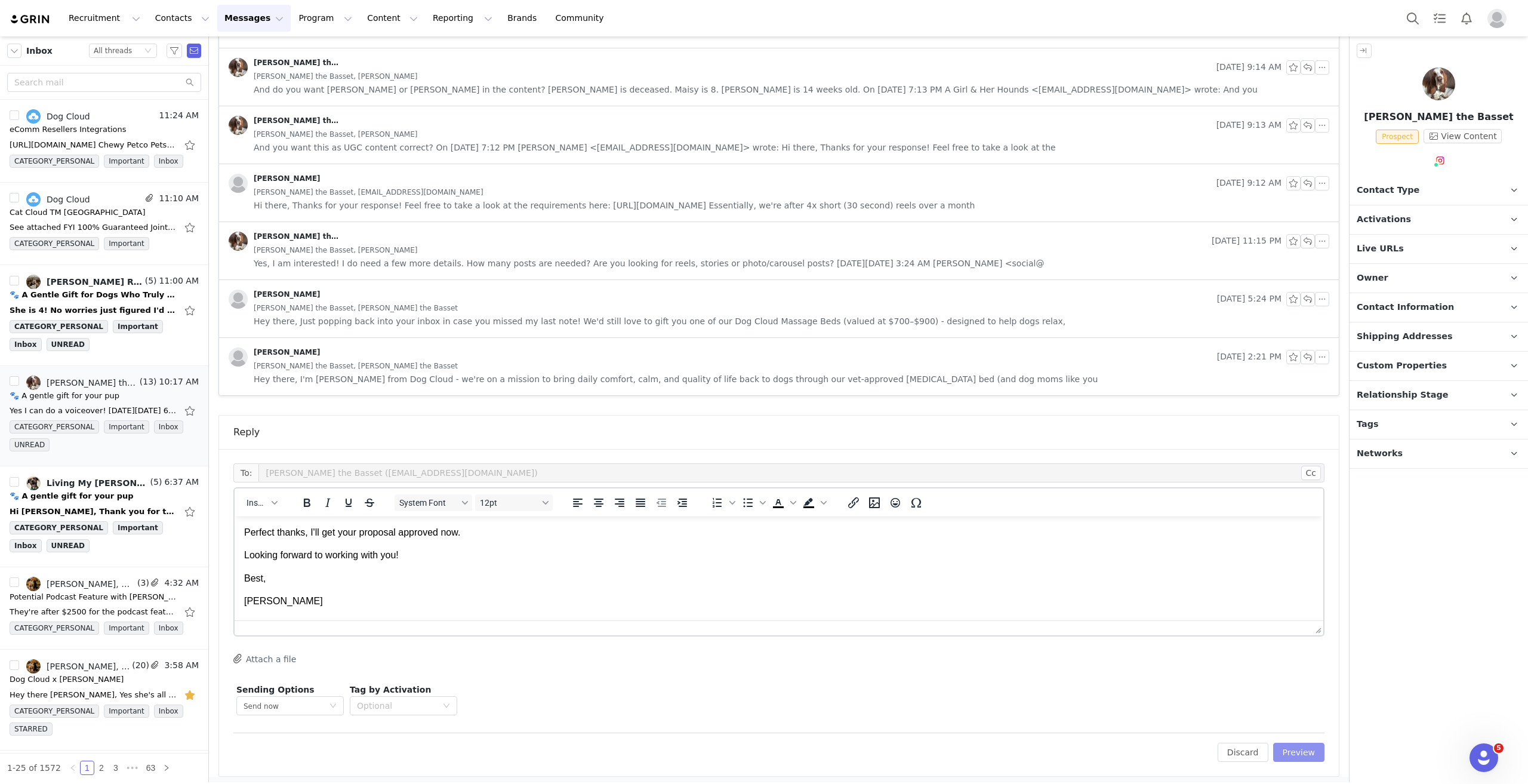
click at [1295, 746] on button "Preview" at bounding box center [1299, 752] width 52 height 19
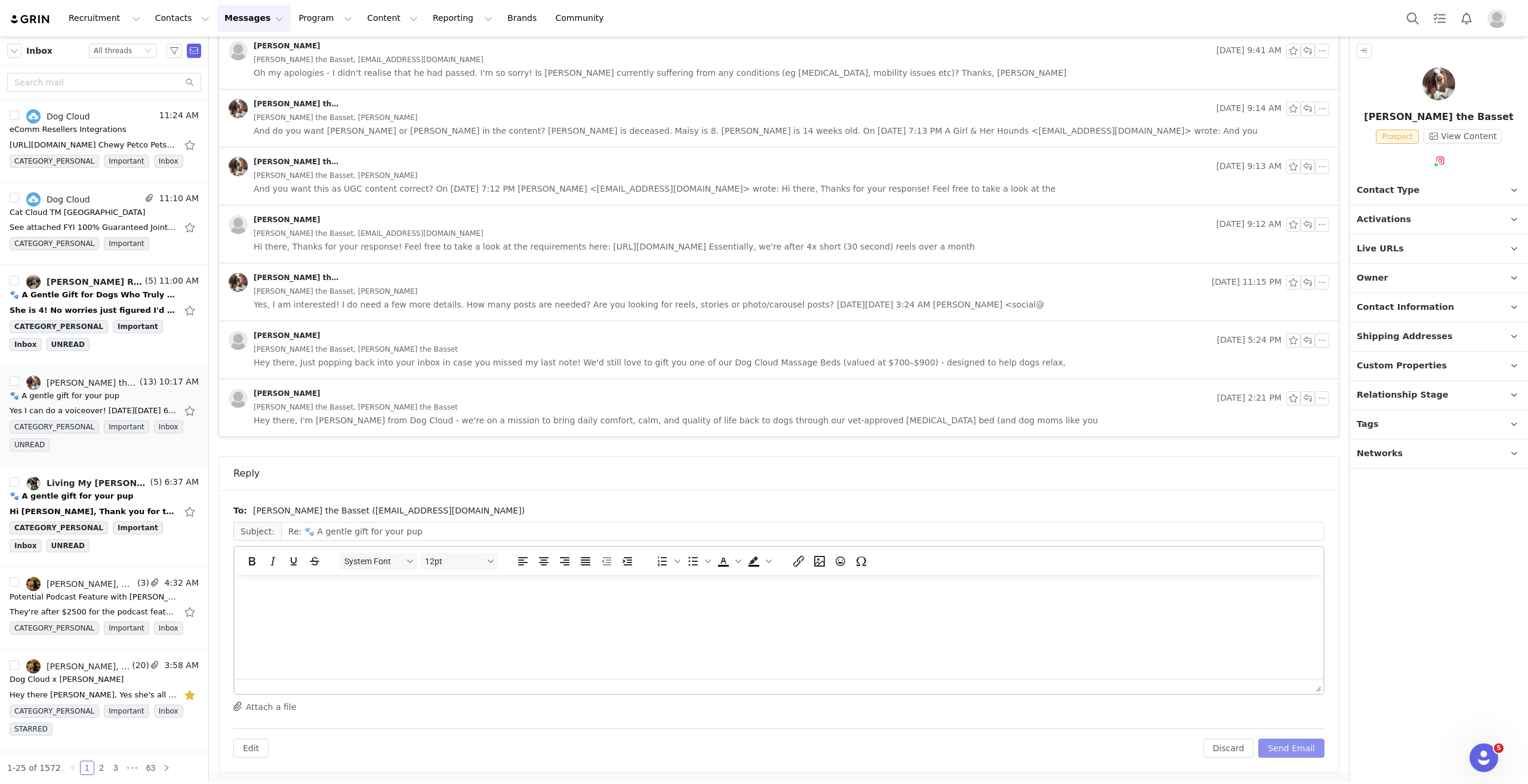
scroll to position [561, 0]
click at [1294, 747] on button "Send Email" at bounding box center [1292, 752] width 66 height 19
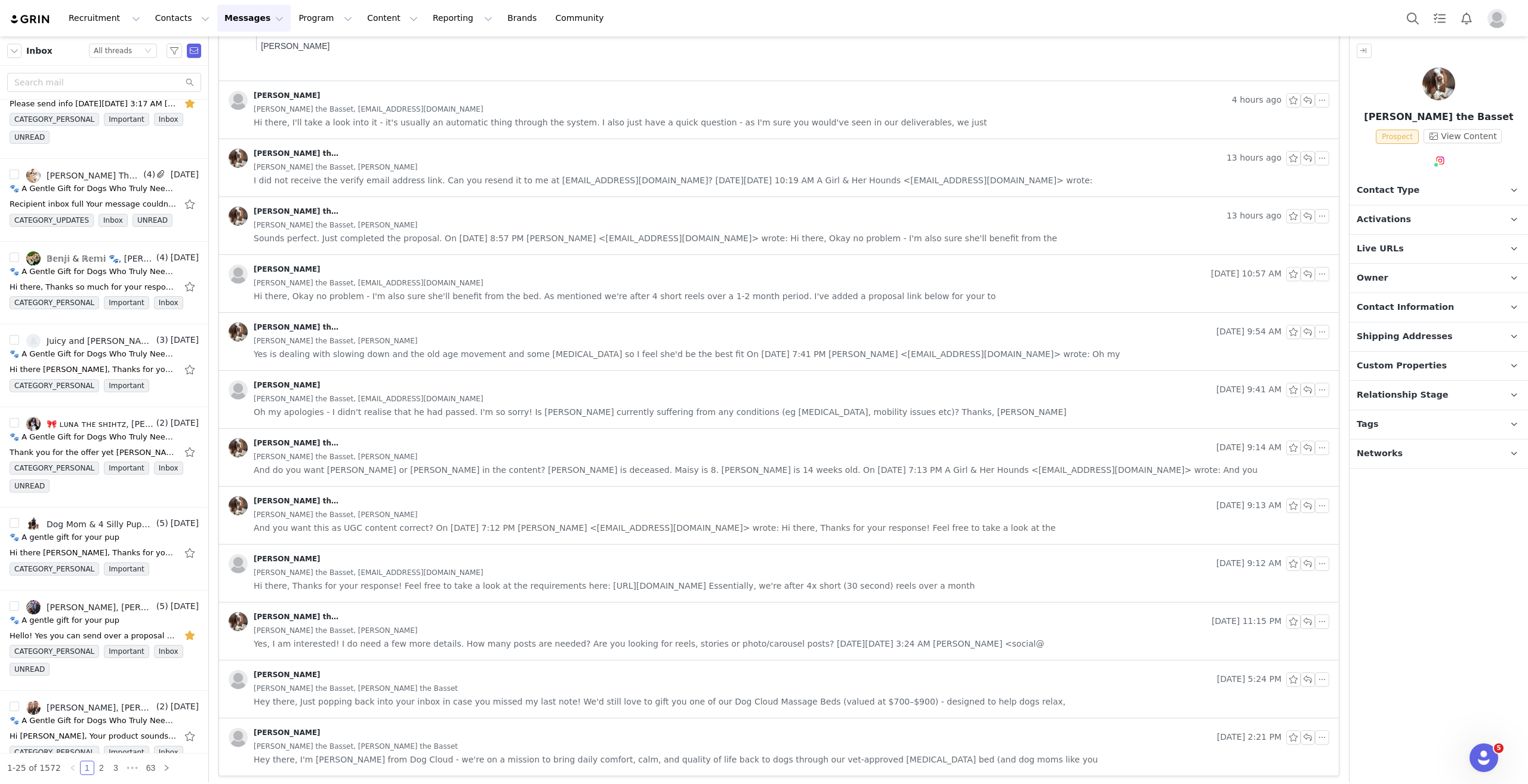
scroll to position [1644, 0]
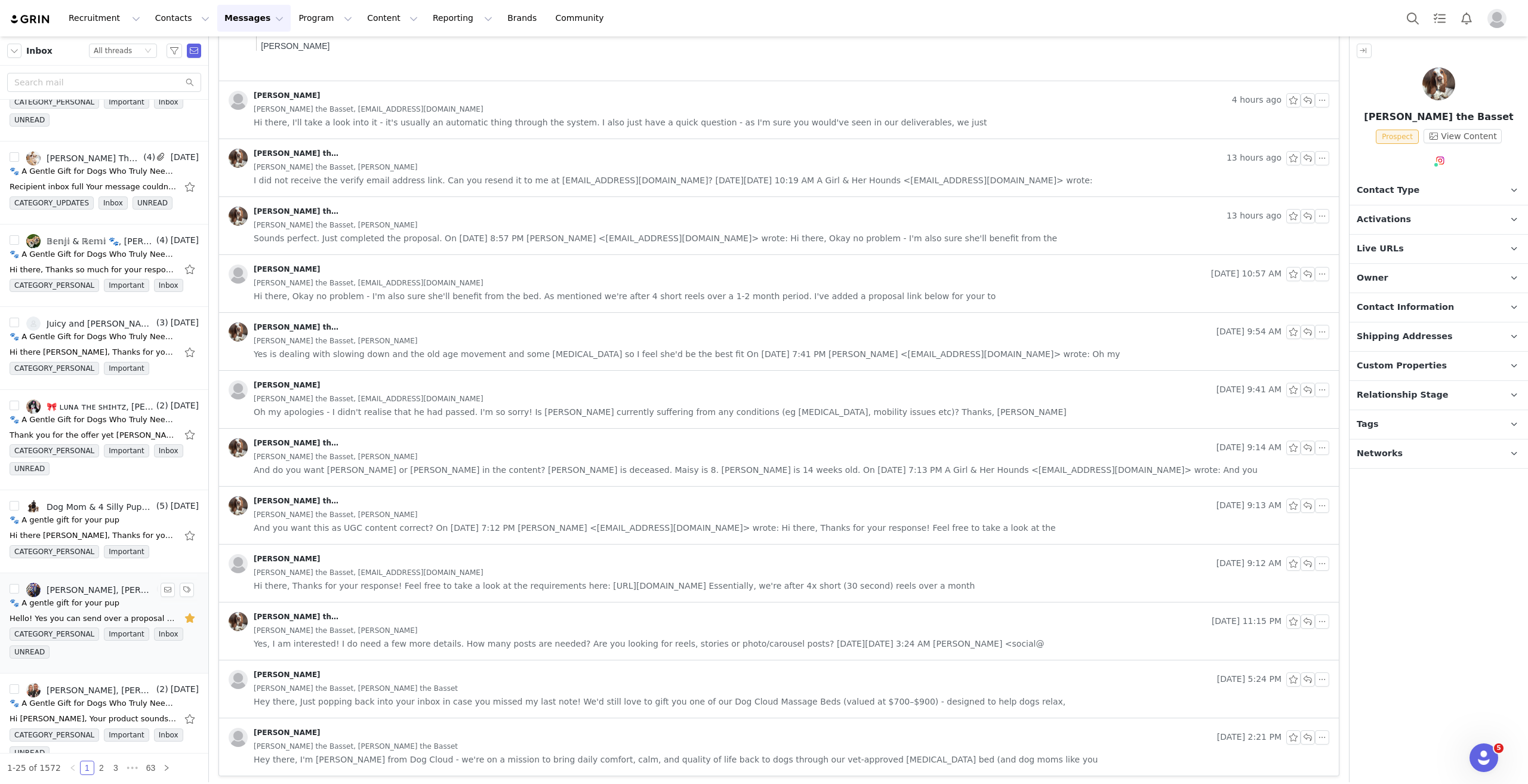
click at [118, 597] on div "🐾 A gentle gift for your pup" at bounding box center [104, 603] width 189 height 12
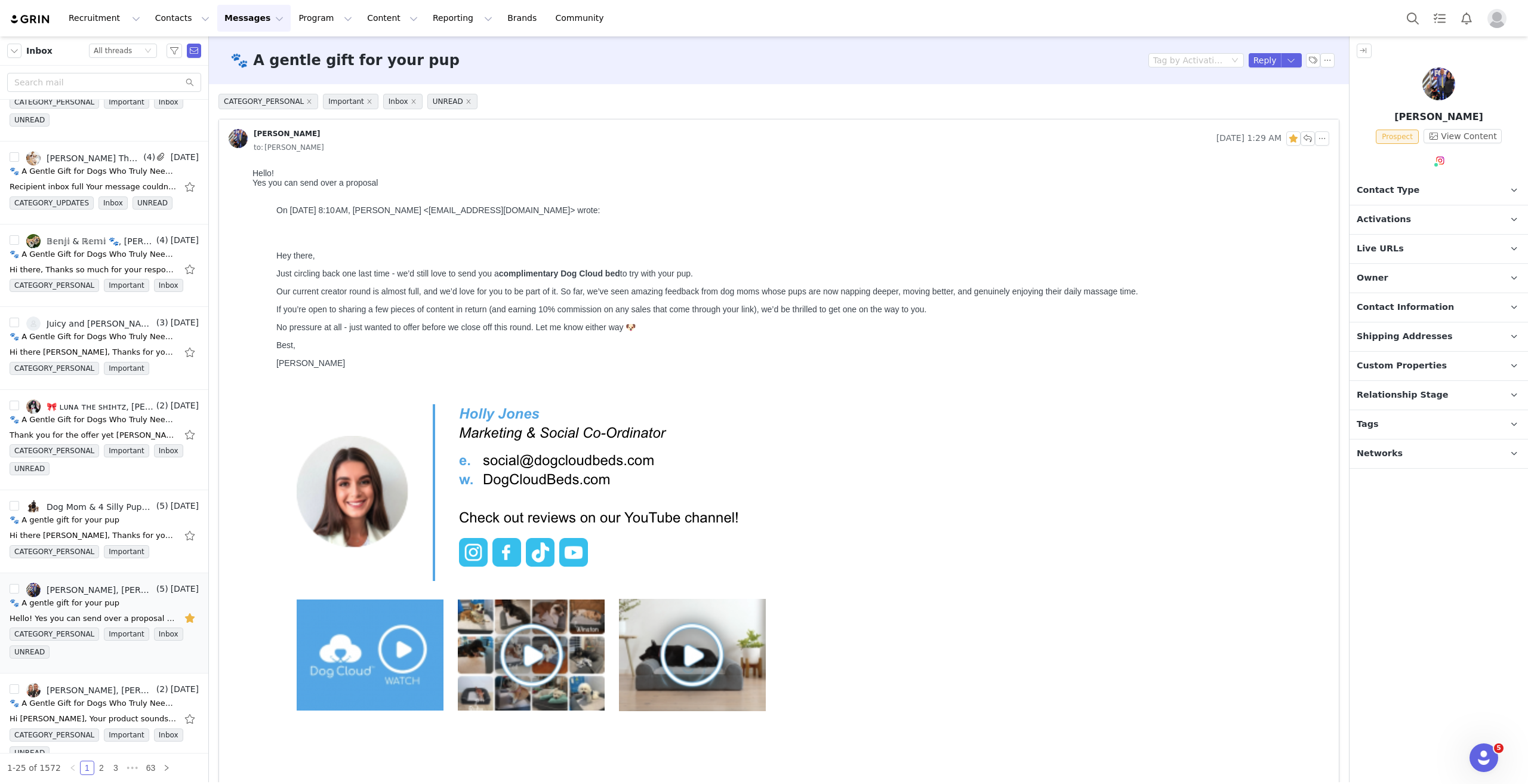
scroll to position [0, 0]
click at [1251, 61] on button "Reply" at bounding box center [1266, 60] width 33 height 14
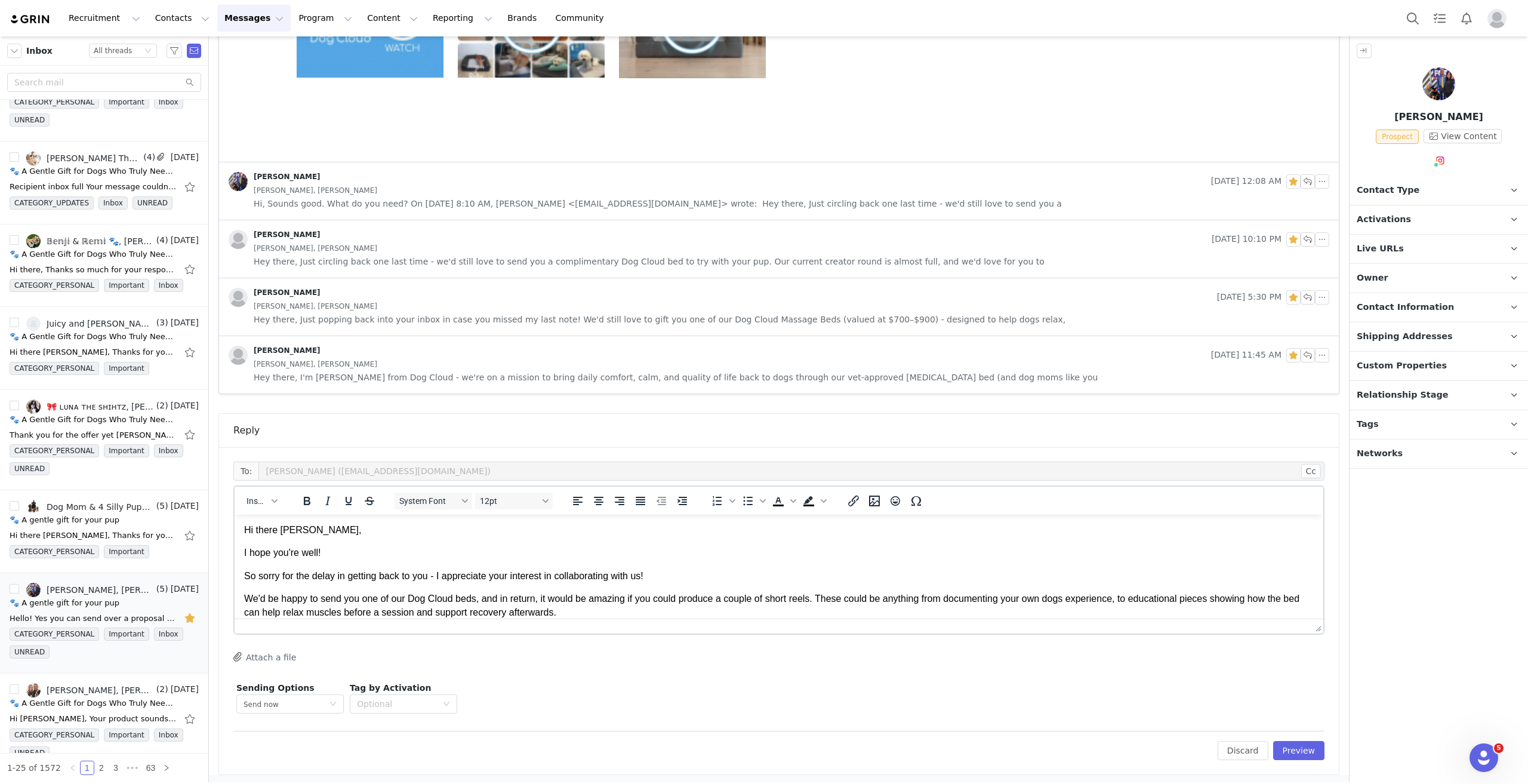
scroll to position [23, 0]
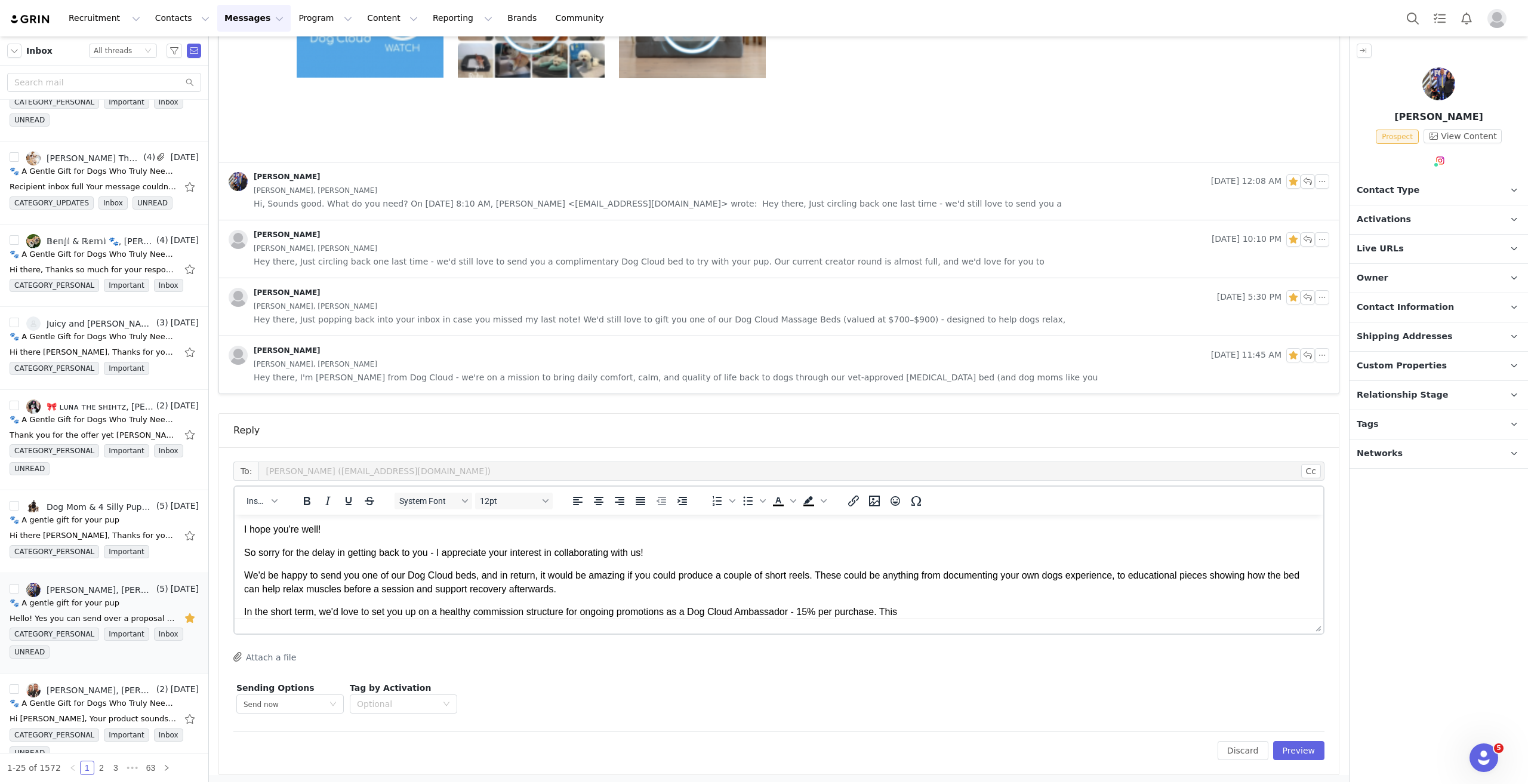
click at [945, 606] on p "In the short term, we'd love to set you up on a healthy commission structure fo…" at bounding box center [779, 611] width 1070 height 13
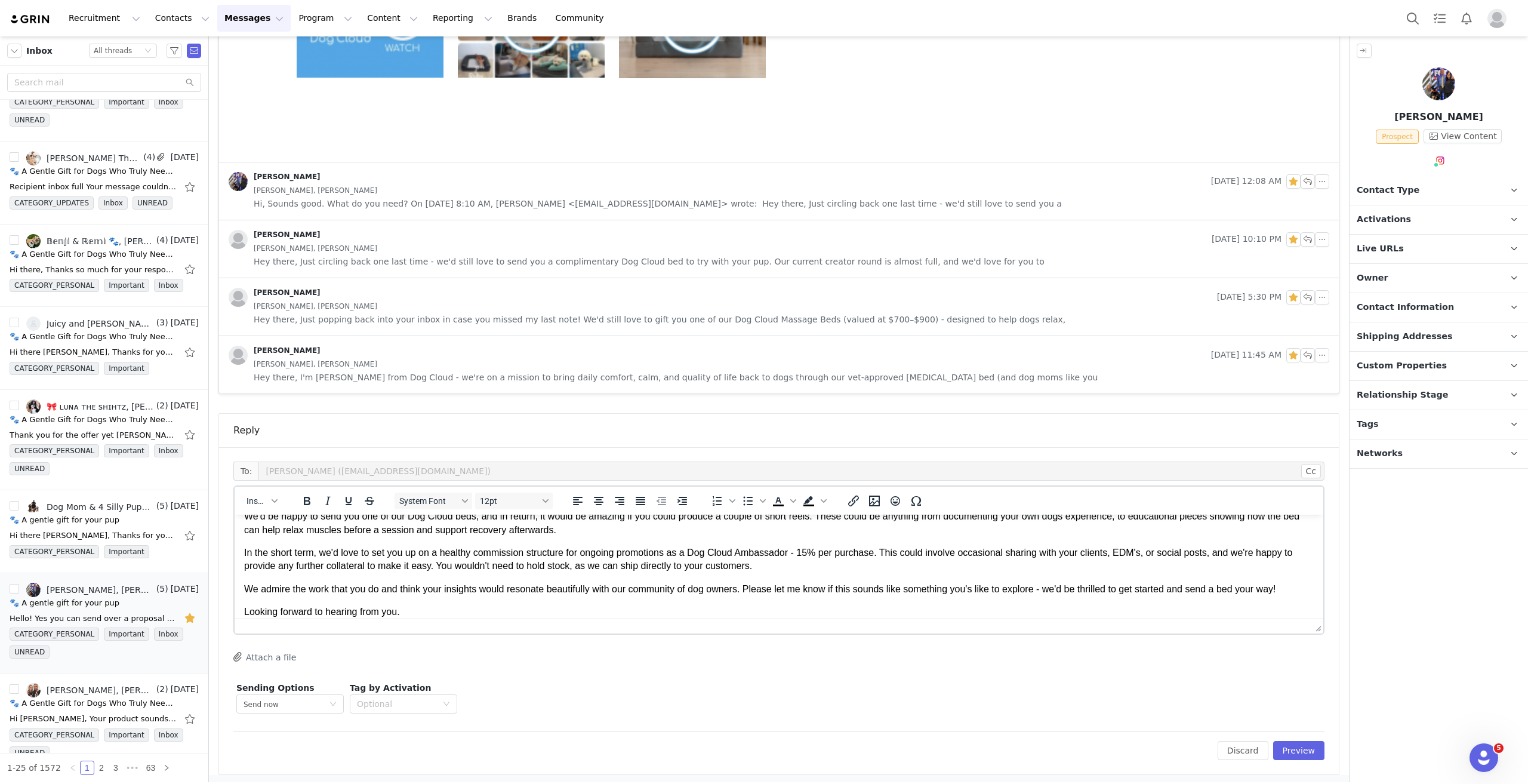
scroll to position [106, 0]
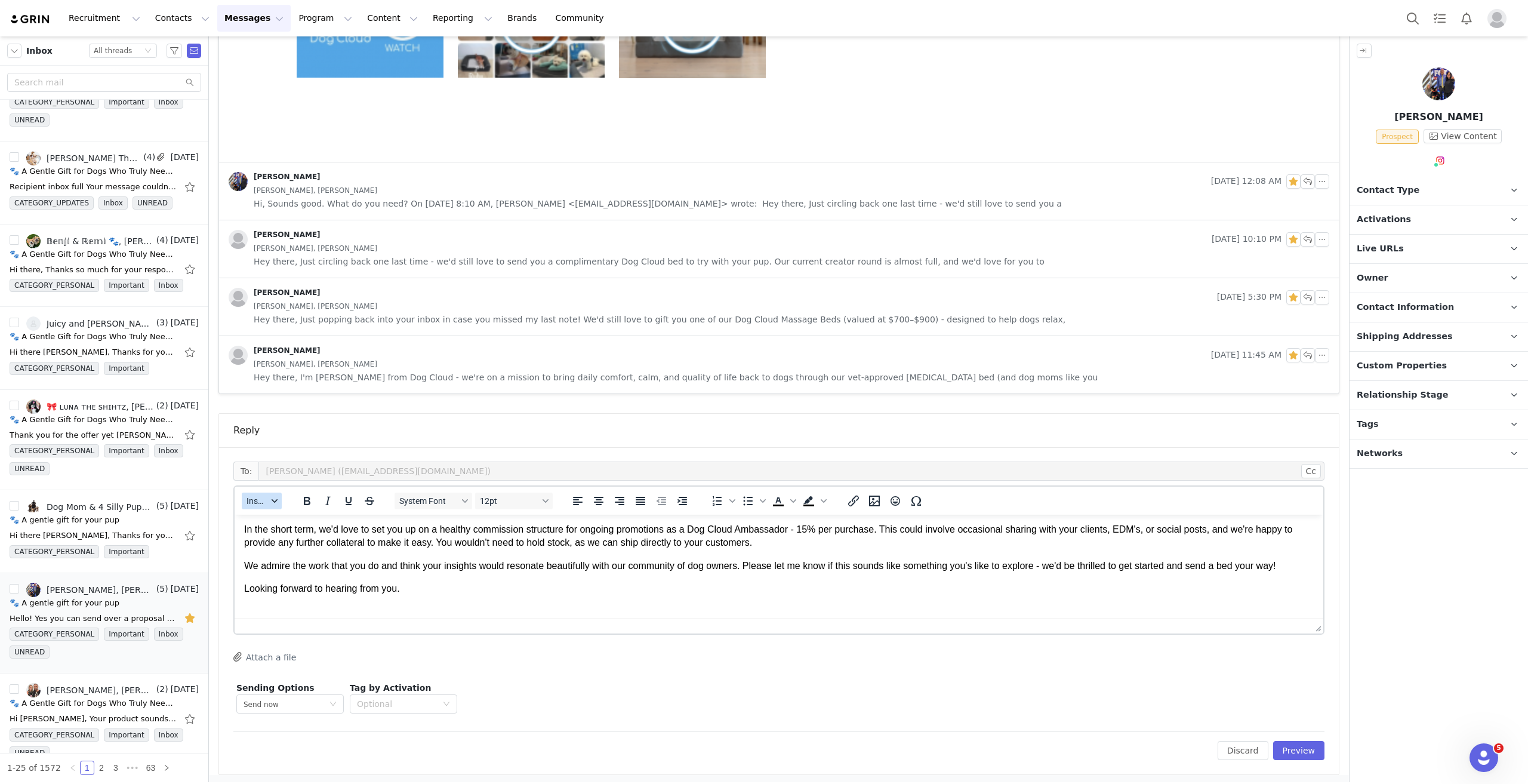
click at [270, 500] on div "button" at bounding box center [274, 501] width 10 height 6
click at [281, 565] on div "Insert Signature" at bounding box center [304, 558] width 119 height 19
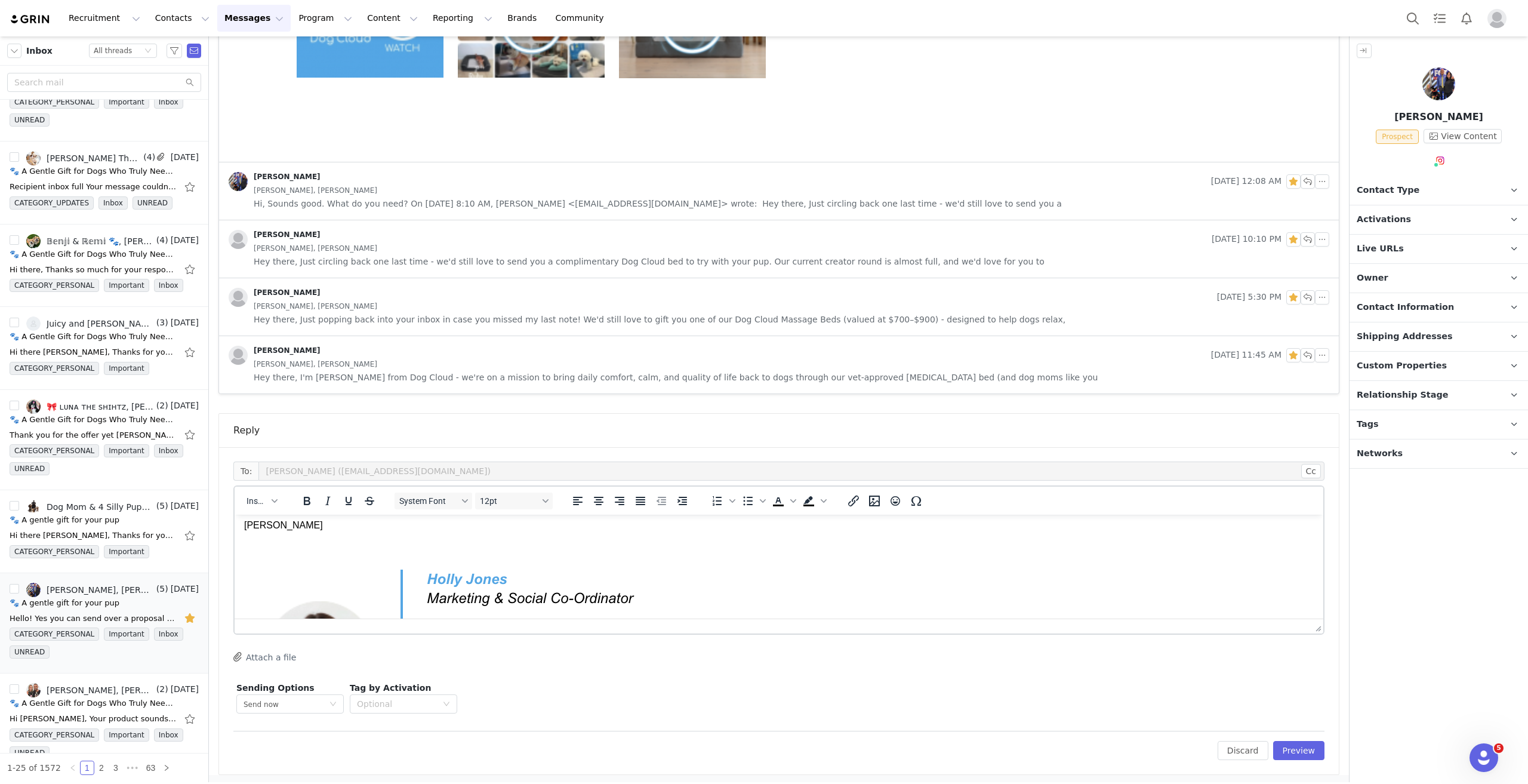
scroll to position [156, 0]
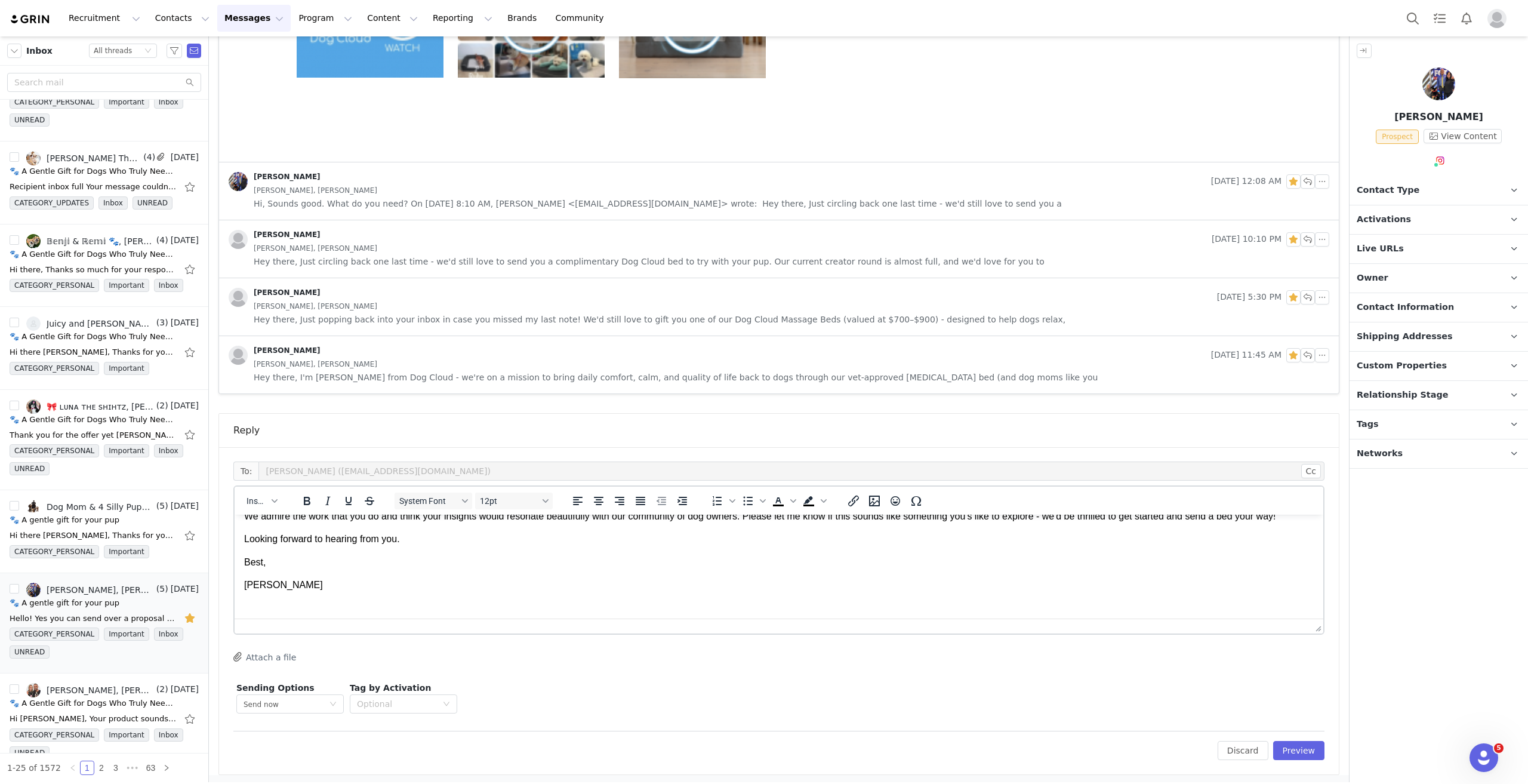
click at [276, 590] on p "Holly Jones" at bounding box center [779, 585] width 1070 height 13
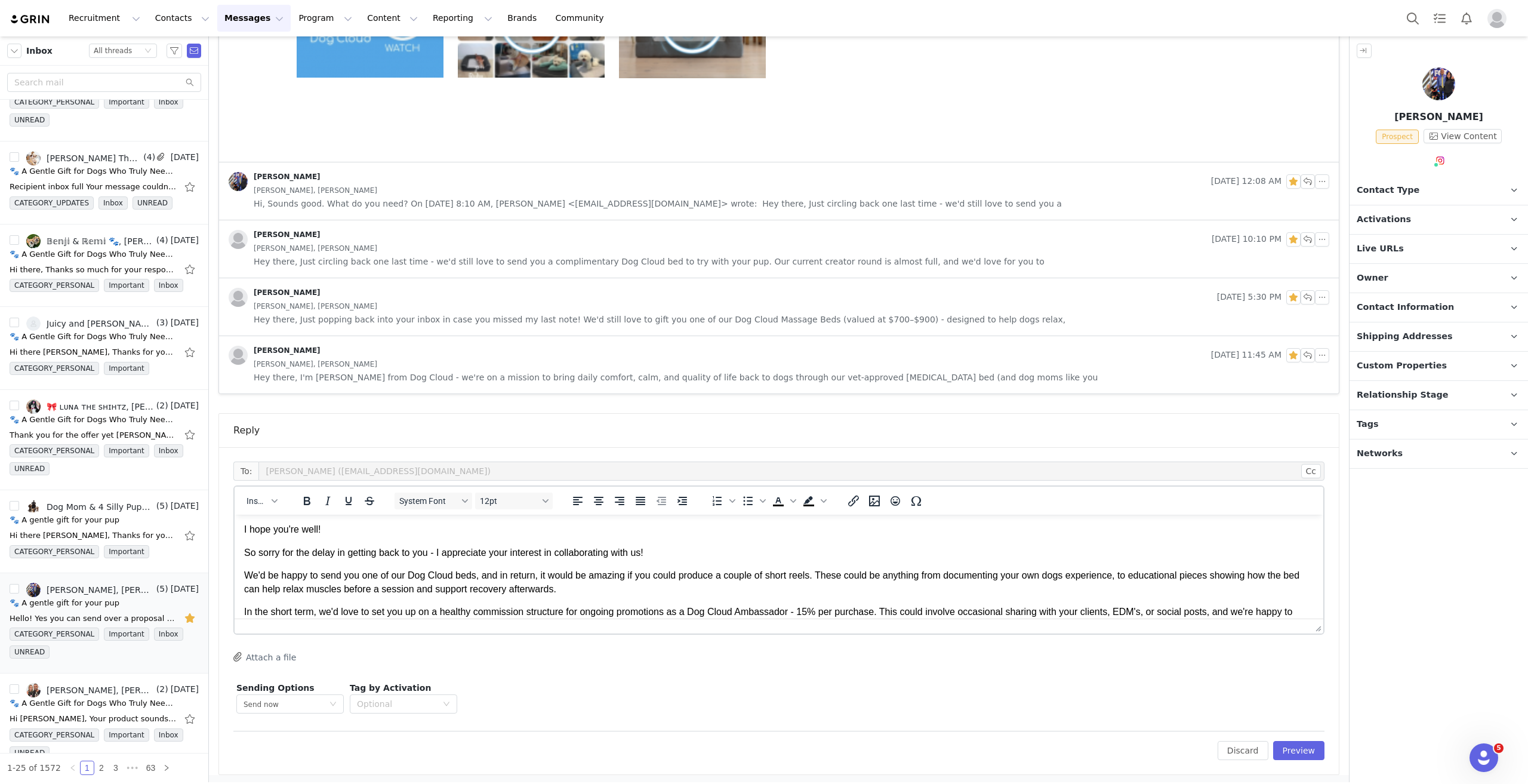
scroll to position [0, 0]
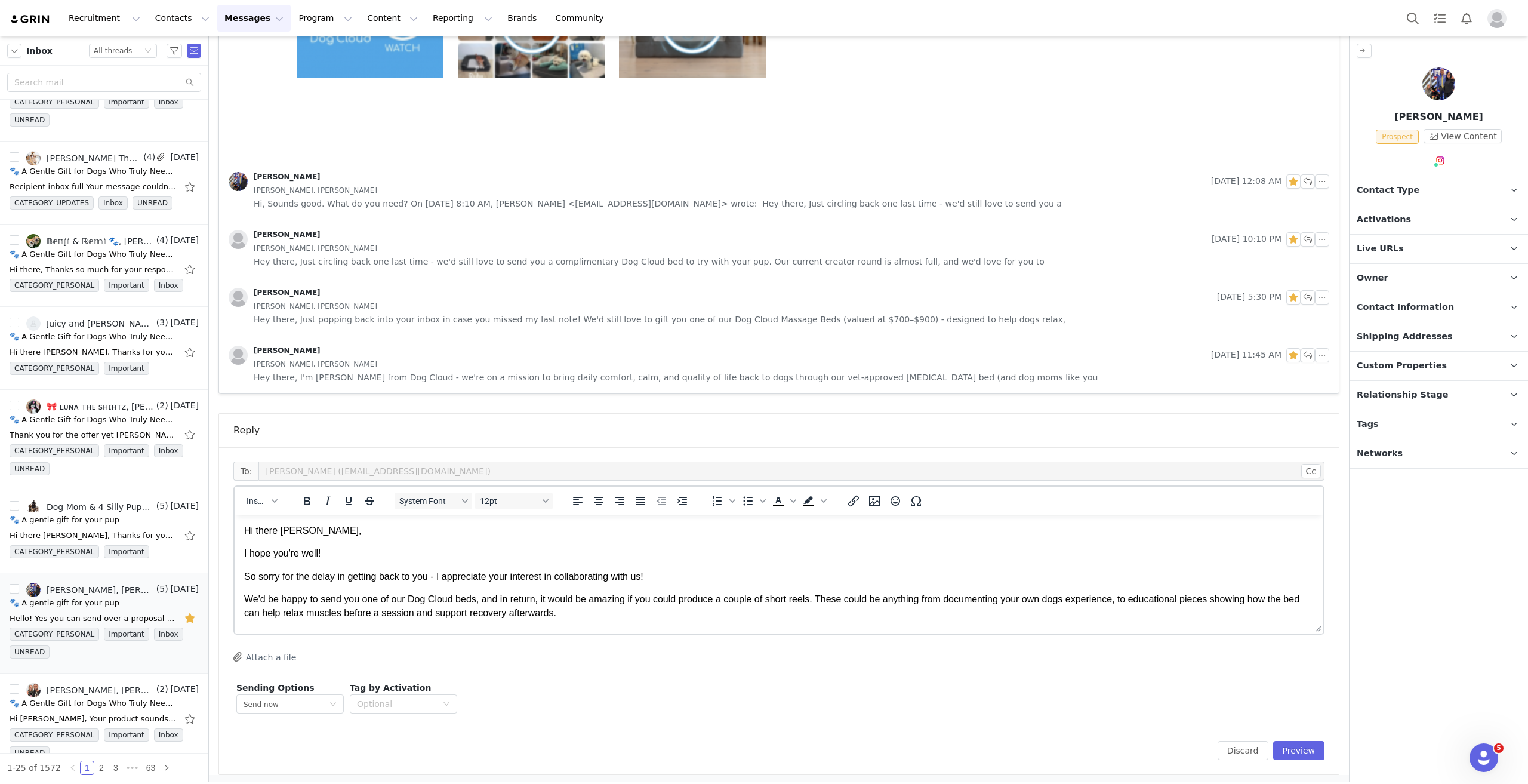
click at [249, 600] on p "We'd be happy to send you one of our Dog Cloud beds, and in return, it would be…" at bounding box center [779, 606] width 1070 height 27
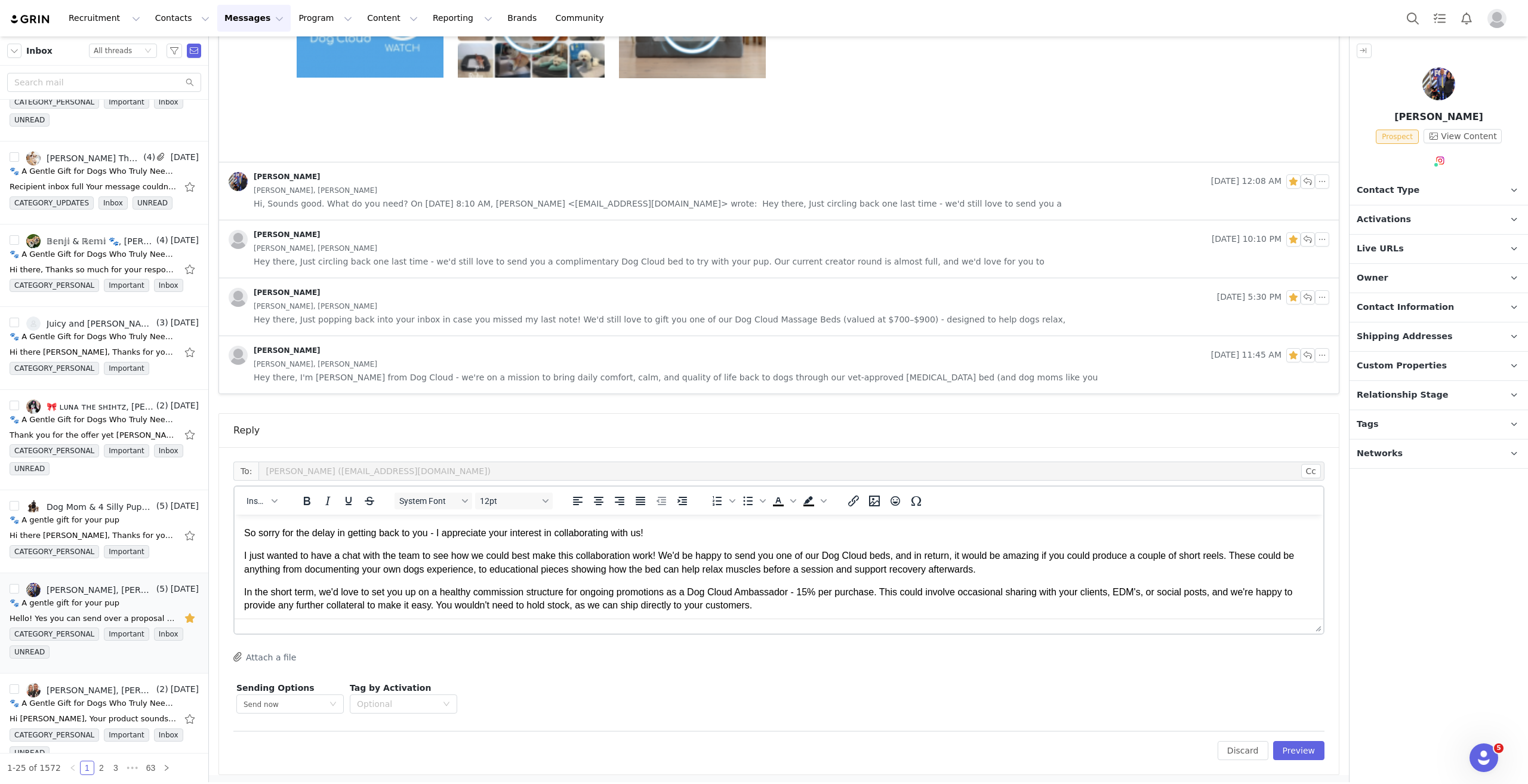
scroll to position [60, 0]
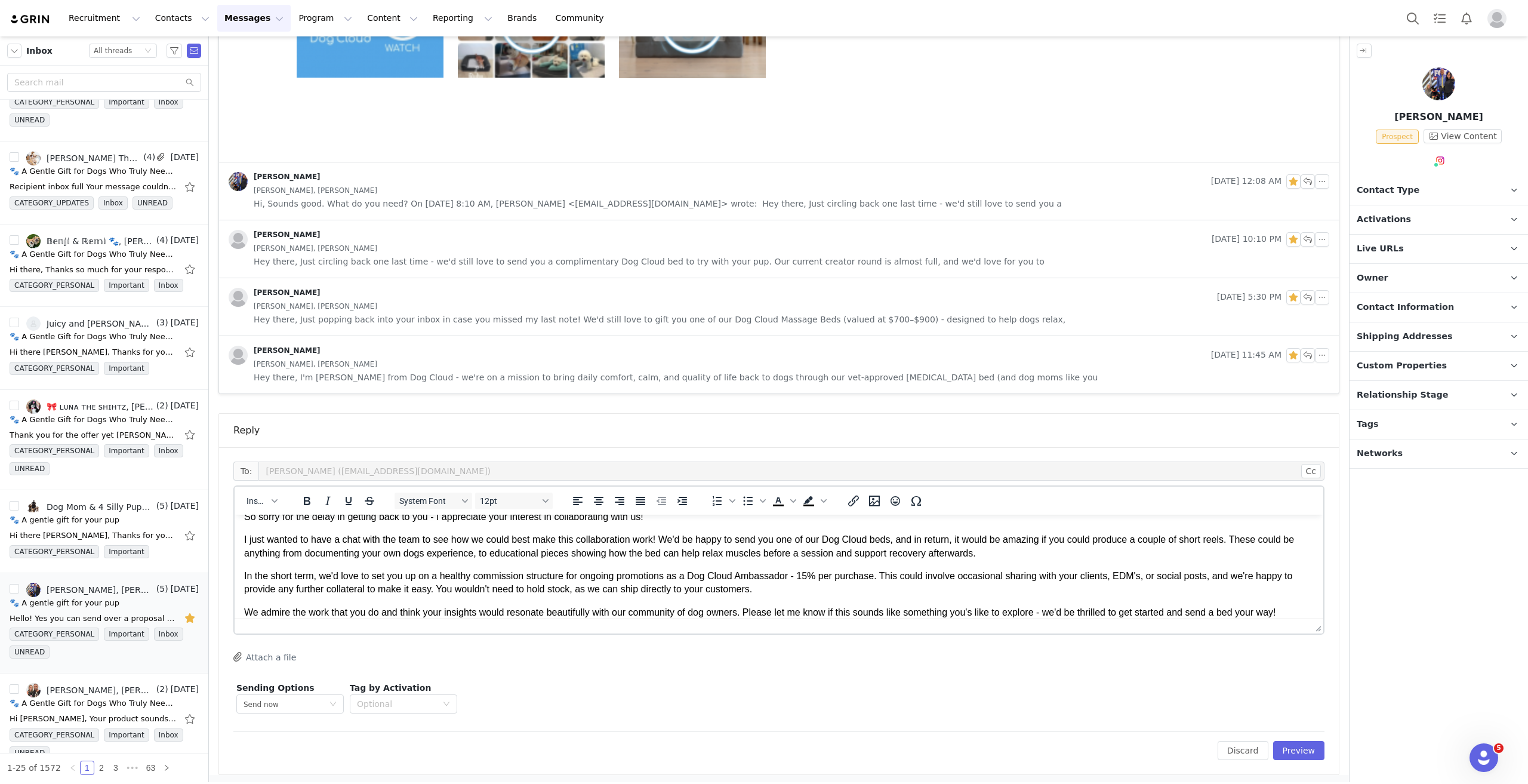
click at [488, 552] on p "I just wanted to have a chat with the team to see how we could best make this c…" at bounding box center [779, 546] width 1070 height 27
drag, startPoint x: 1040, startPoint y: 554, endPoint x: 1053, endPoint y: 551, distance: 13.3
click at [1040, 553] on p "I just wanted to have a chat with the team to see how we could best make this c…" at bounding box center [779, 546] width 1070 height 27
drag, startPoint x: 306, startPoint y: 577, endPoint x: 244, endPoint y: 577, distance: 62.0
click at [244, 577] on p "In the short term, we'd love to set you up on a healthy commission structure fo…" at bounding box center [779, 582] width 1070 height 27
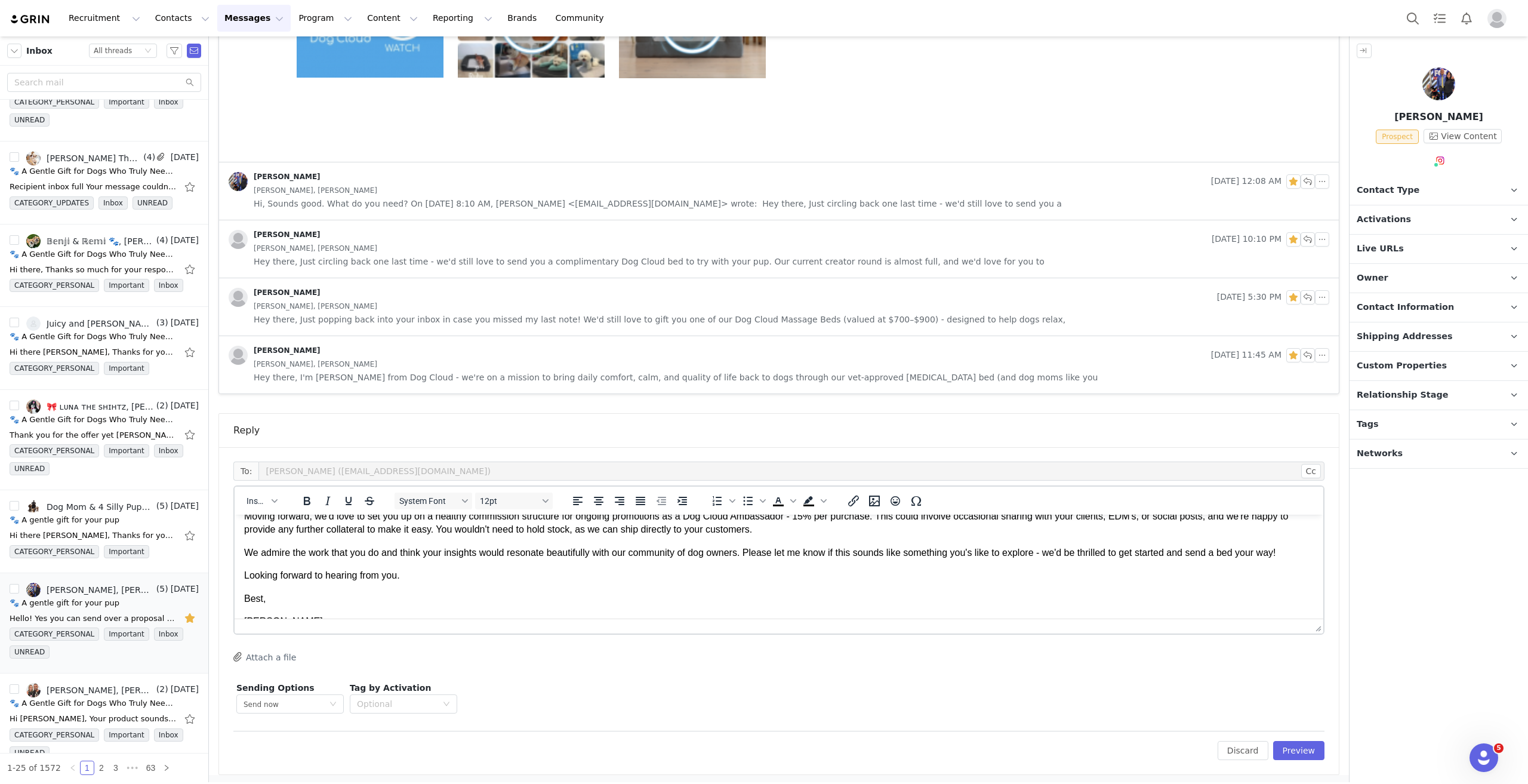
scroll to position [179, 0]
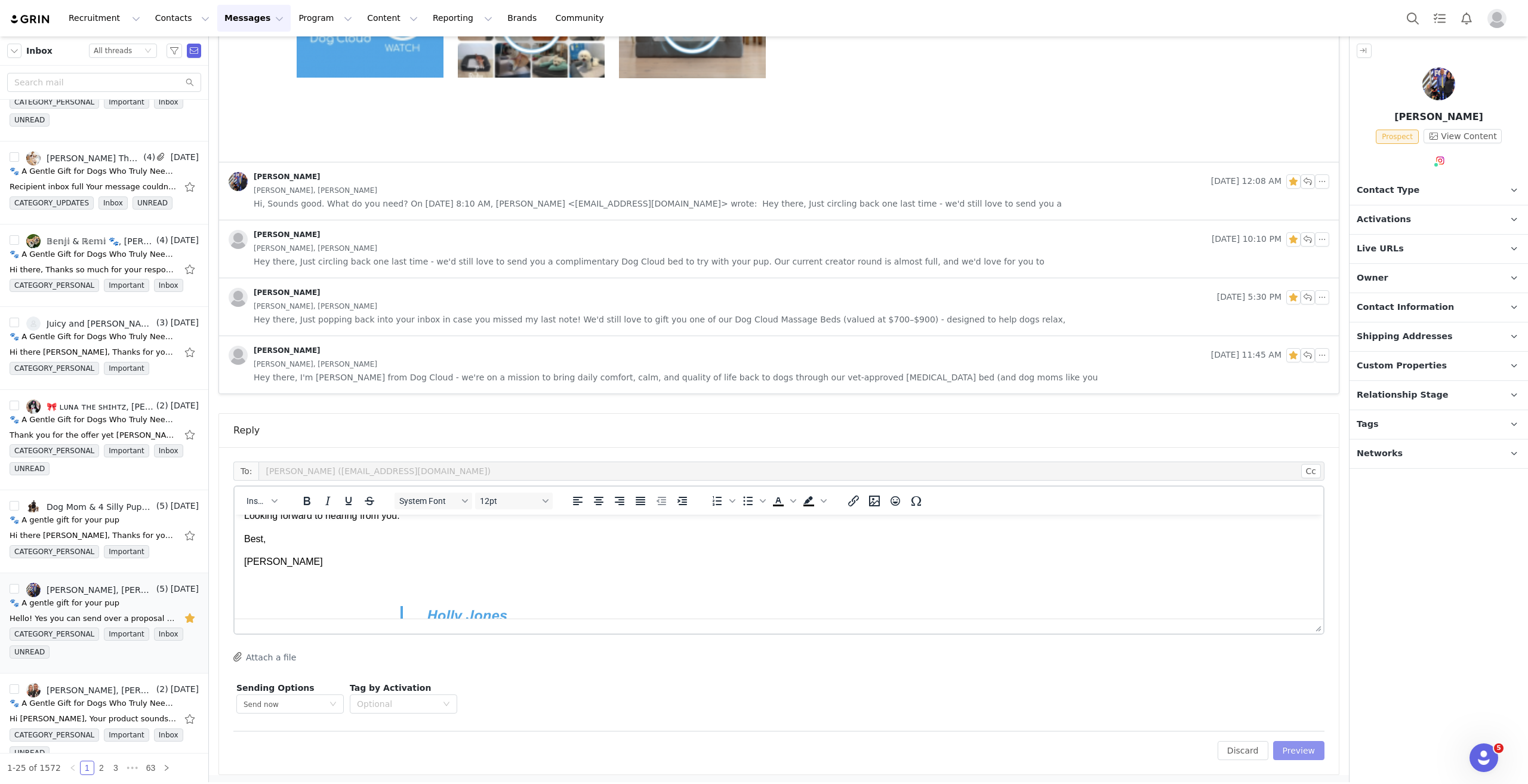
click at [1287, 748] on button "Preview" at bounding box center [1299, 750] width 52 height 19
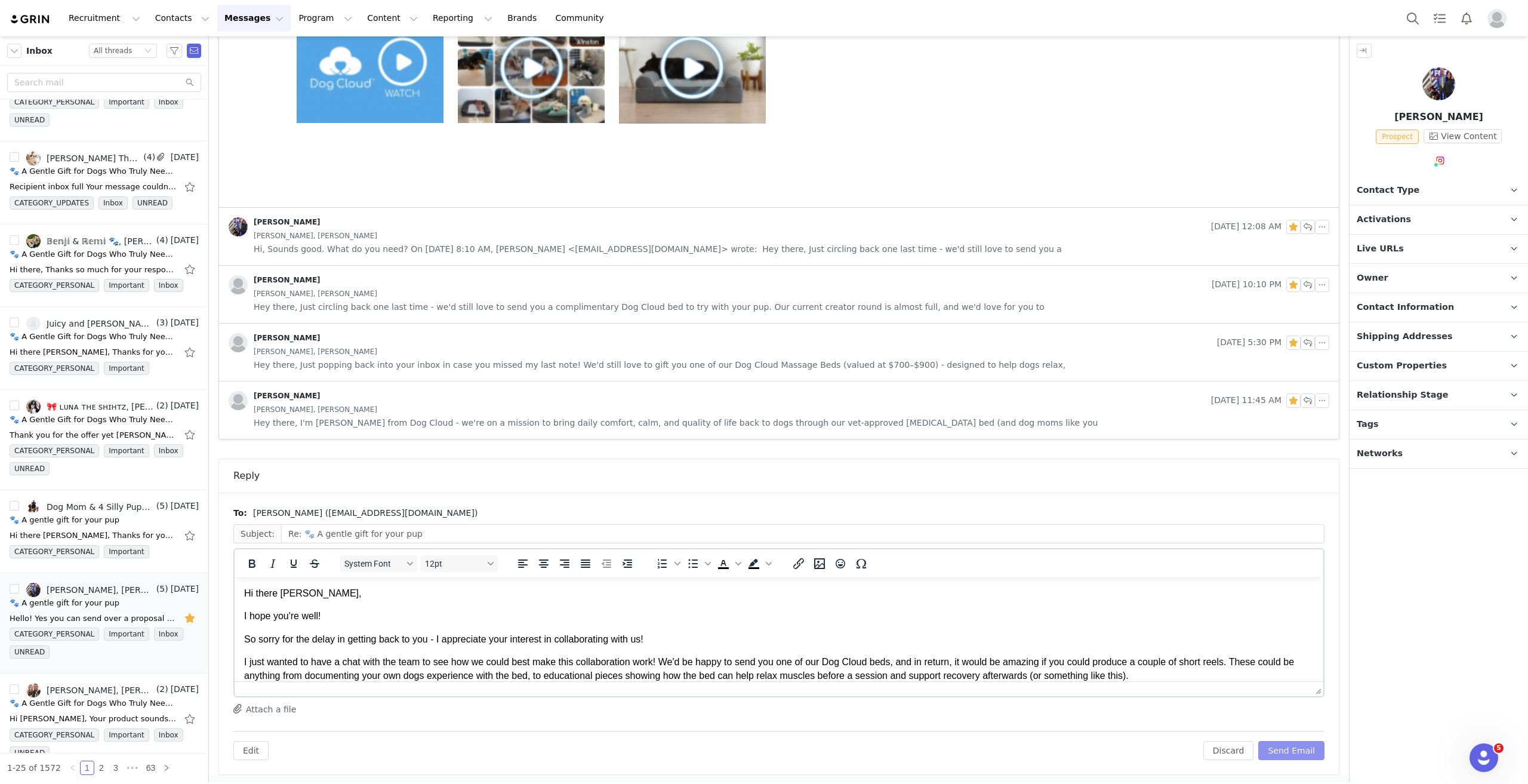
scroll to position [0, 0]
click at [1287, 748] on button "Send Email" at bounding box center [1292, 750] width 66 height 19
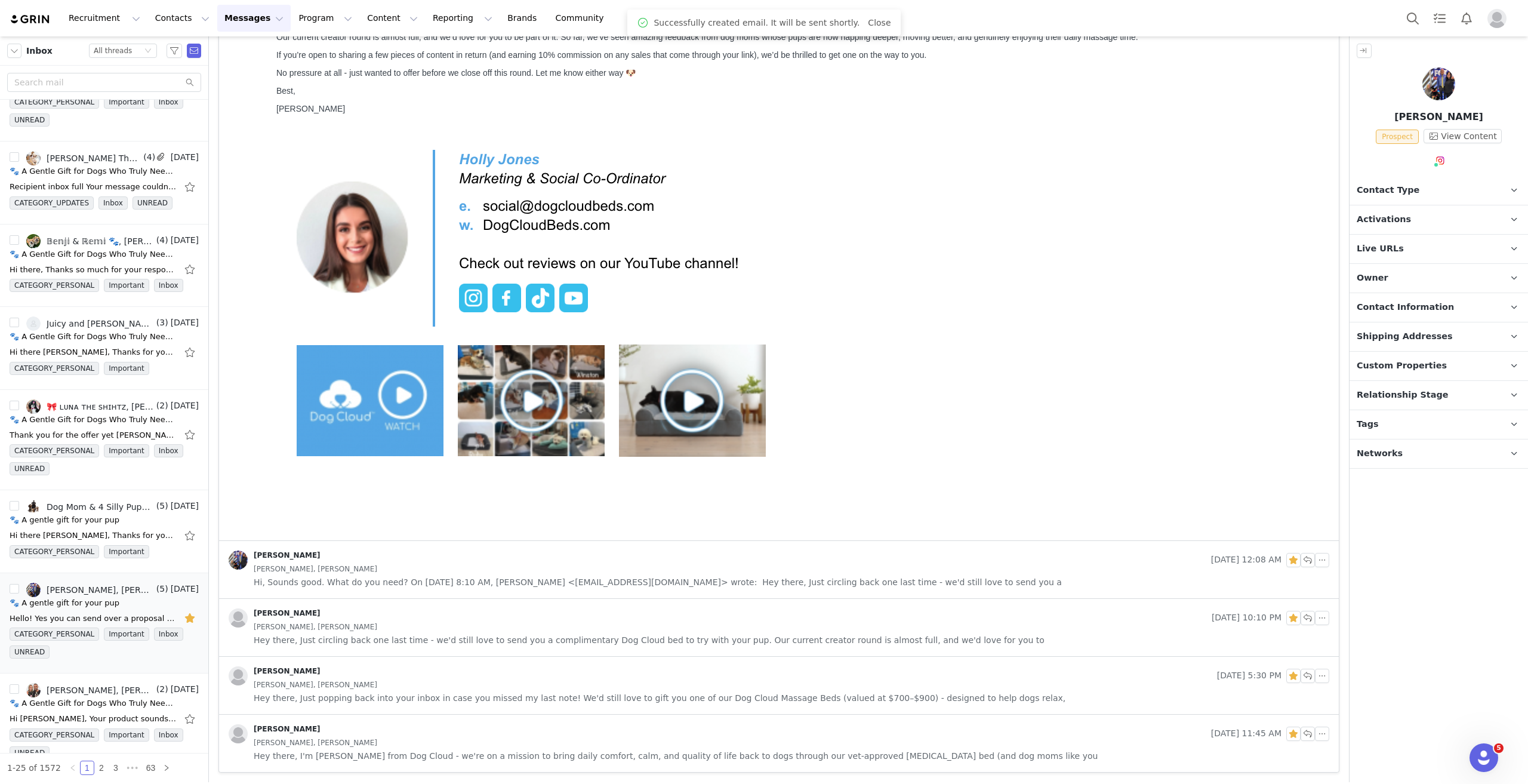
scroll to position [253, 0]
